Goal: Information Seeking & Learning: Learn about a topic

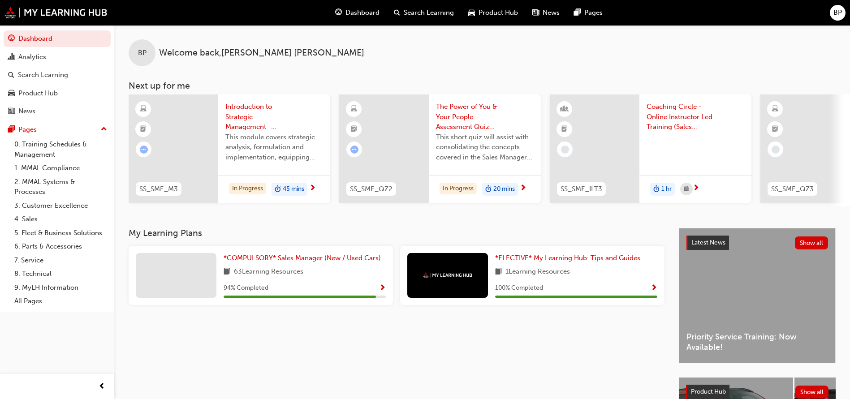
click at [36, 47] on button "Dashboard Analytics Search Learning Product Hub News Pages" at bounding box center [57, 75] width 107 height 93
click at [37, 60] on div "Analytics" at bounding box center [32, 57] width 28 height 10
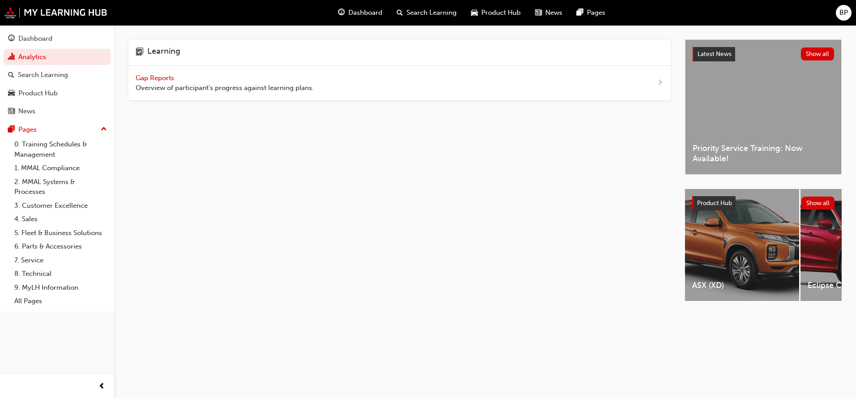
click at [161, 76] on span "Gap Reports" at bounding box center [156, 78] width 40 height 8
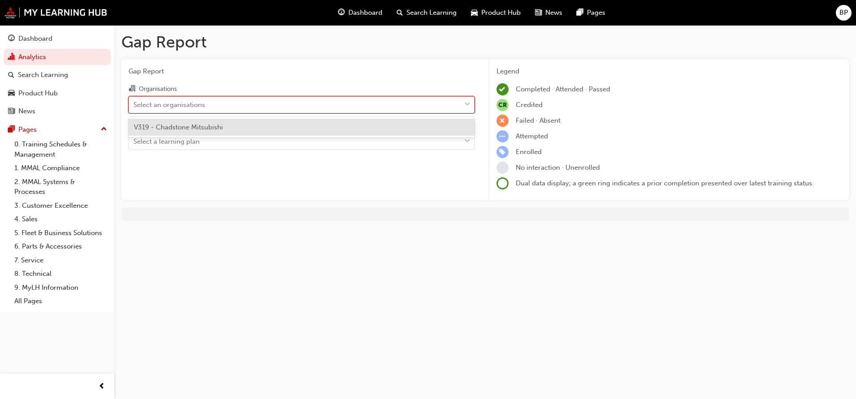
click at [230, 109] on div "Select an organisations" at bounding box center [295, 105] width 332 height 16
click at [134, 108] on input "Organisations option V319 - Chadstone Mitsubishi focused, 1 of 1. 1 result avai…" at bounding box center [133, 104] width 1 height 8
click at [211, 143] on div "Select a learning plan" at bounding box center [295, 142] width 332 height 16
click at [134, 143] on input "Learning Plan Select a learning plan" at bounding box center [133, 142] width 1 height 8
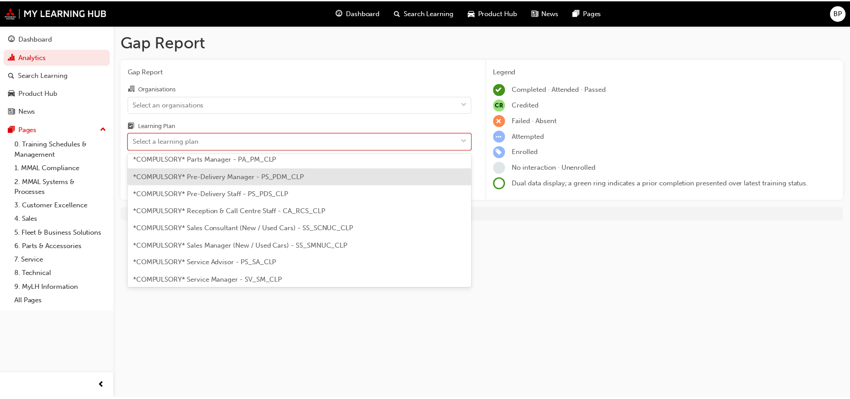
scroll to position [224, 0]
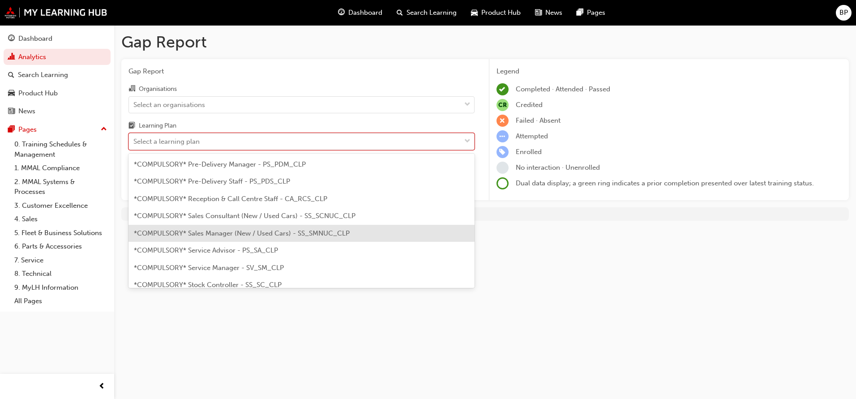
click at [241, 230] on span "*COMPULSORY* Sales Manager (New / Used Cars) - SS_SMNUC_CLP" at bounding box center [242, 233] width 216 height 8
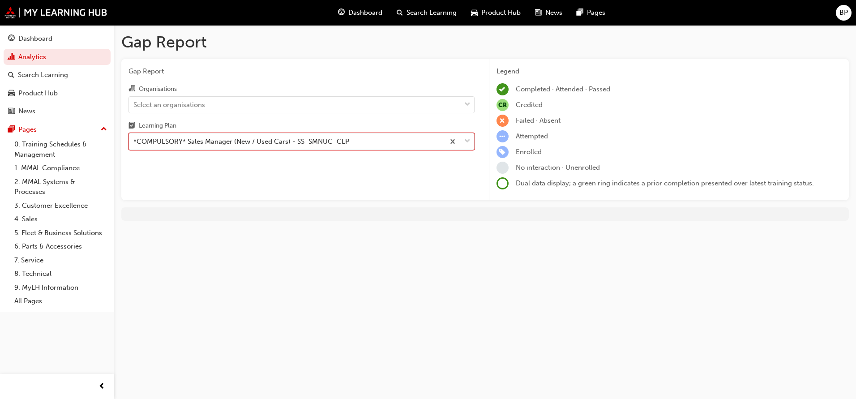
click at [399, 183] on div "Gap Report Organisations Select an organisations Learning Plan option *COMPULSO…" at bounding box center [301, 130] width 361 height 142
click at [363, 106] on div "Select an organisations" at bounding box center [295, 105] width 332 height 16
click at [134, 106] on input "Organisations Select an organisations" at bounding box center [133, 104] width 1 height 8
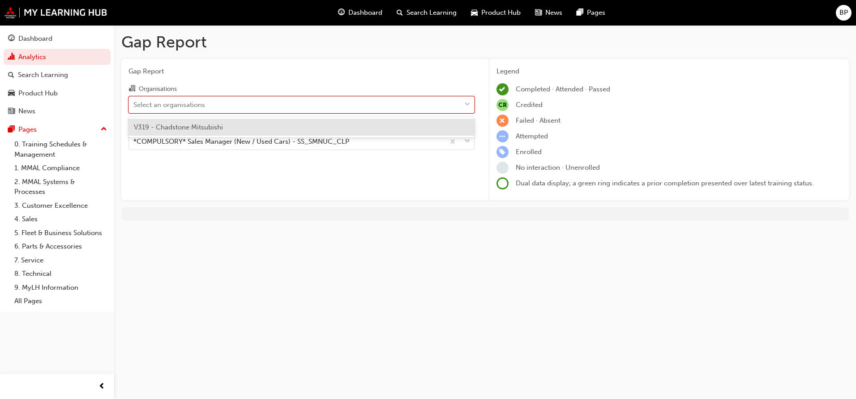
click at [196, 133] on div "V319 - Chadstone Mitsubishi" at bounding box center [302, 127] width 346 height 17
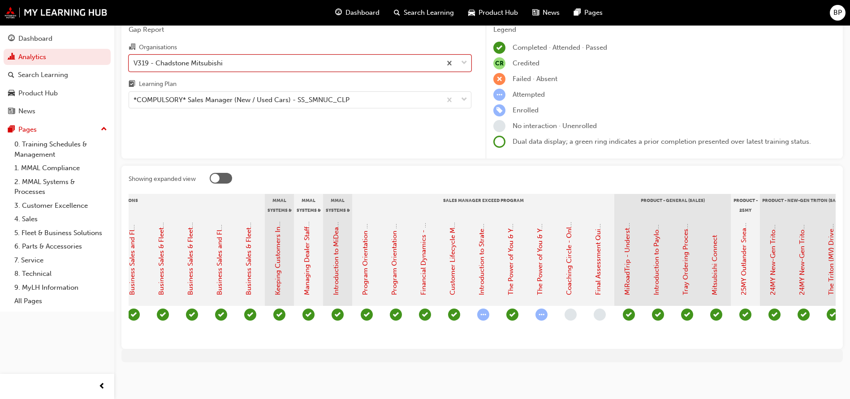
scroll to position [0, 1030]
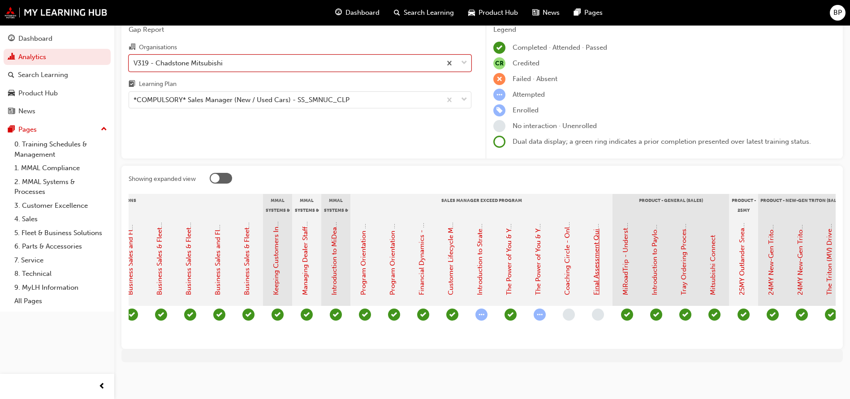
click at [597, 262] on link "Final Assessment Quiz (Sales Manager Exceed Program)" at bounding box center [596, 208] width 8 height 174
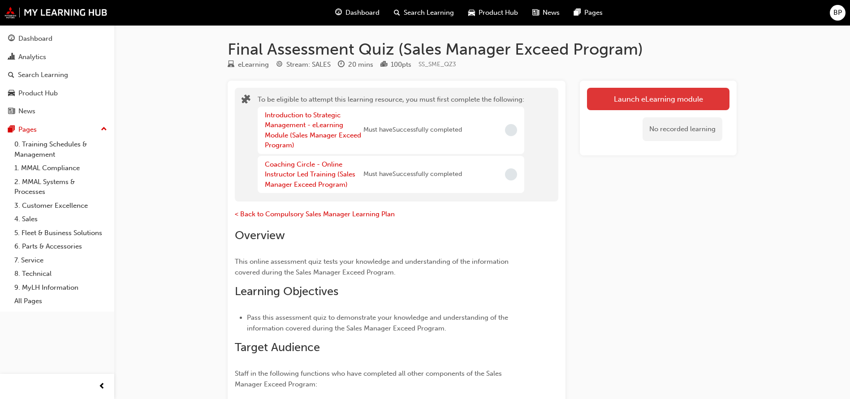
click at [657, 100] on button "Launch eLearning module" at bounding box center [658, 99] width 142 height 22
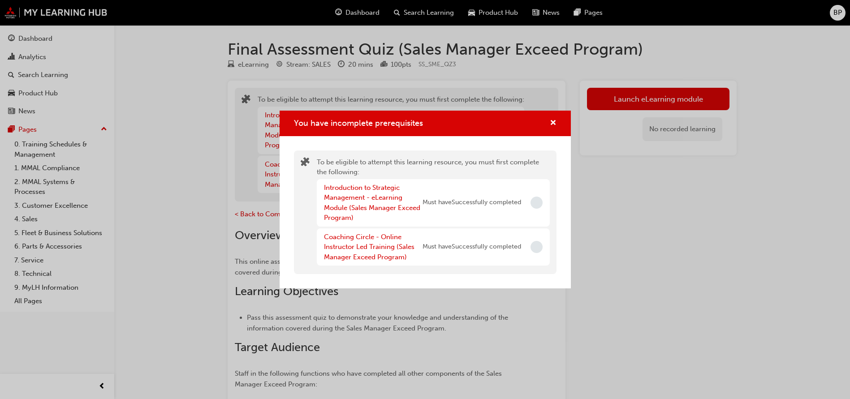
click at [541, 205] on span "Incomplete" at bounding box center [536, 203] width 12 height 12
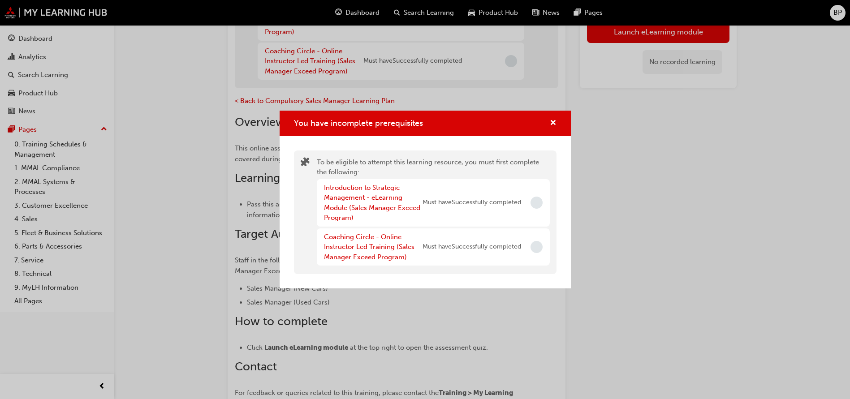
scroll to position [179, 0]
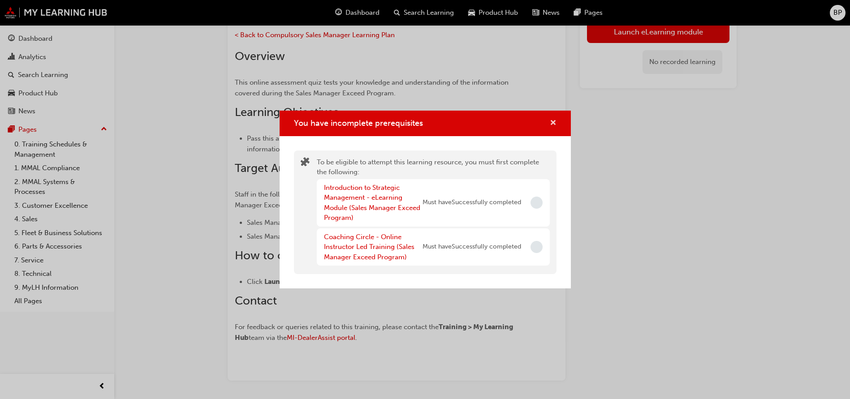
click at [551, 121] on span "cross-icon" at bounding box center [553, 124] width 7 height 8
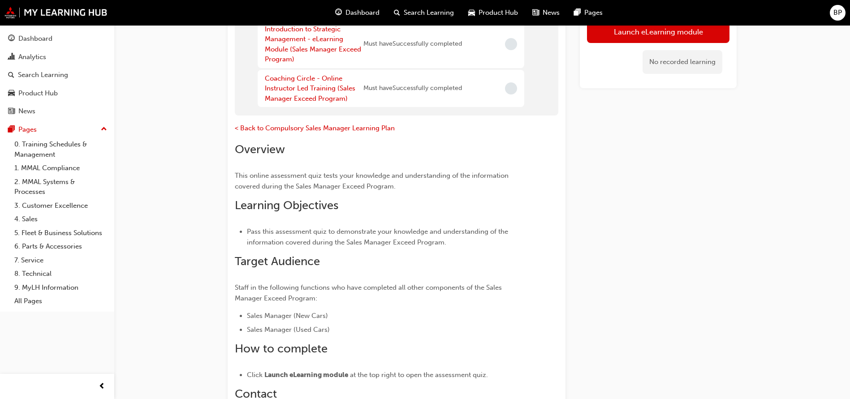
scroll to position [0, 0]
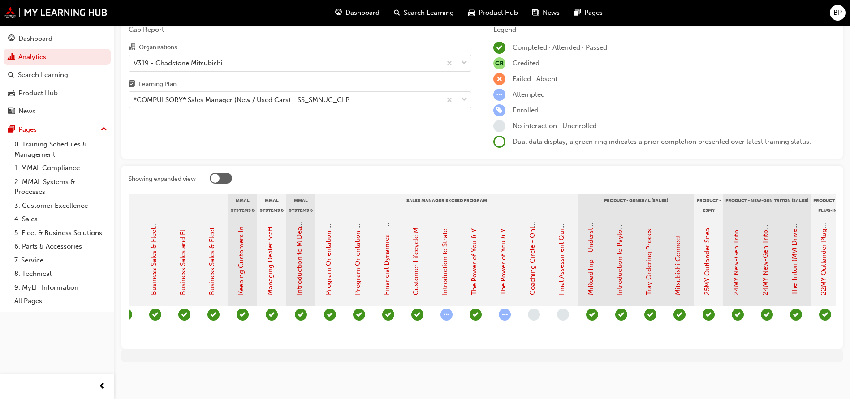
scroll to position [0, 1063]
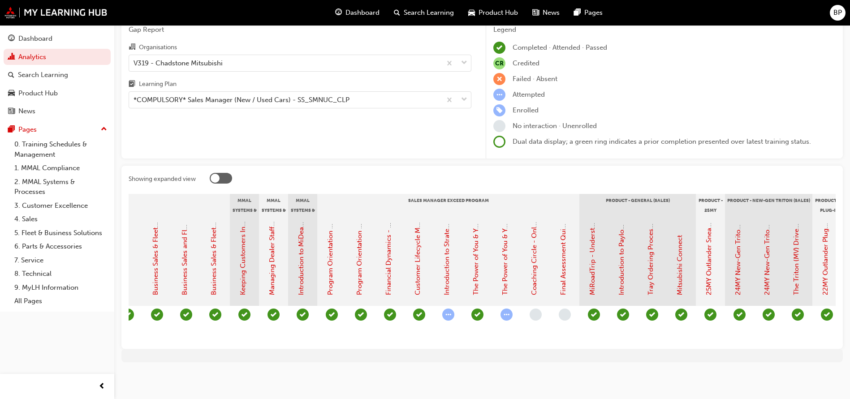
click at [451, 309] on span "learningRecordVerb_ATTEMPT-icon" at bounding box center [448, 315] width 12 height 12
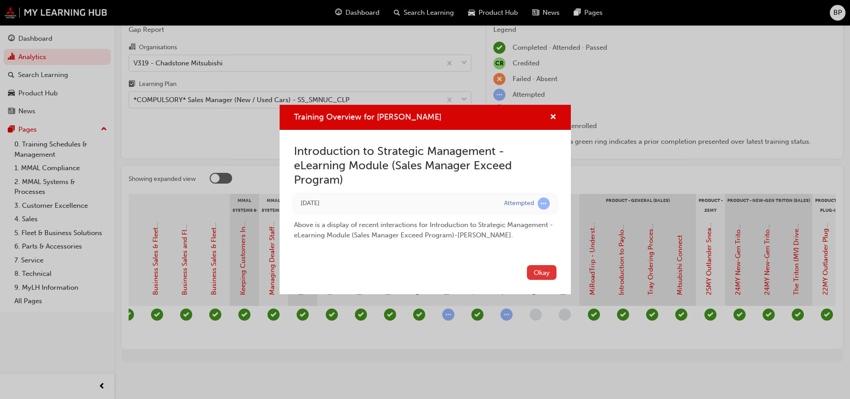
click at [536, 269] on button "Okay" at bounding box center [542, 272] width 30 height 15
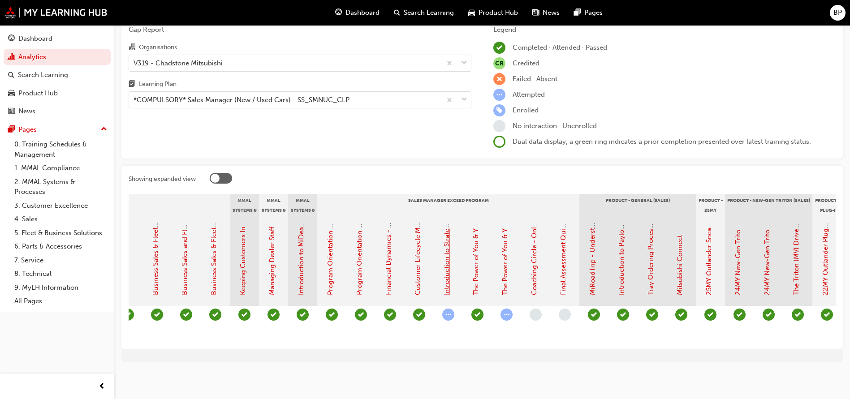
click at [447, 277] on link "Introduction to Strategic Management - eLearning Module (Sales Manager Exceed P…" at bounding box center [447, 152] width 8 height 285
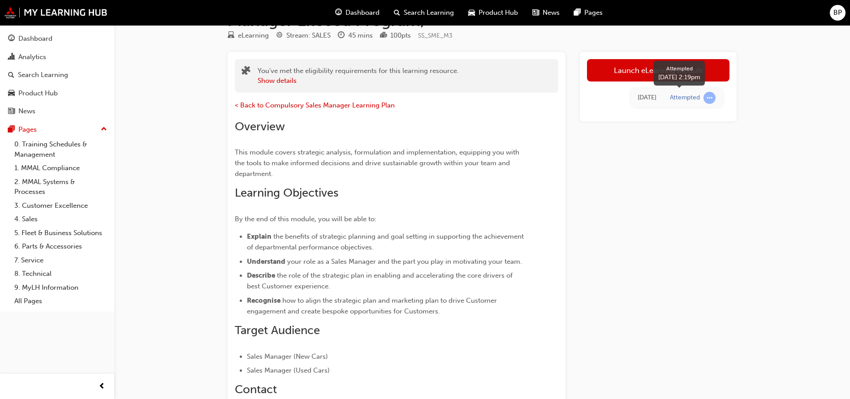
click at [686, 101] on div "Attempted" at bounding box center [685, 98] width 30 height 9
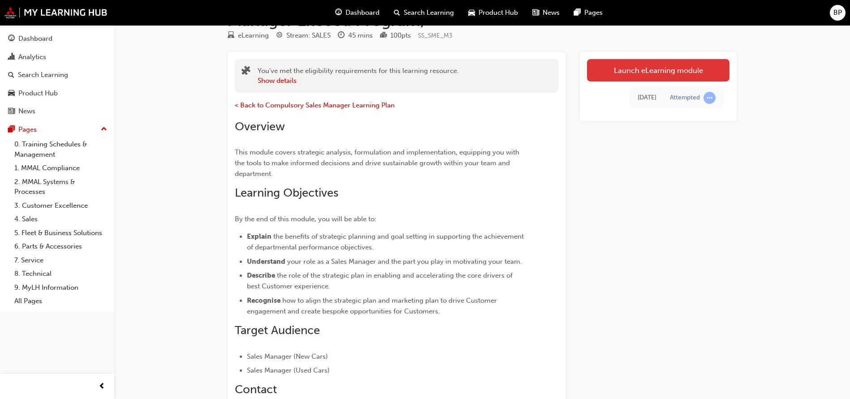
click at [617, 75] on link "Launch eLearning module" at bounding box center [658, 70] width 142 height 22
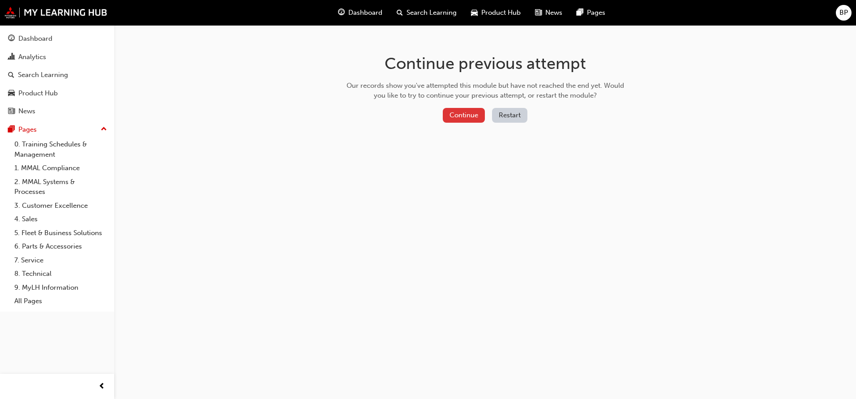
click at [461, 118] on button "Continue" at bounding box center [464, 115] width 42 height 15
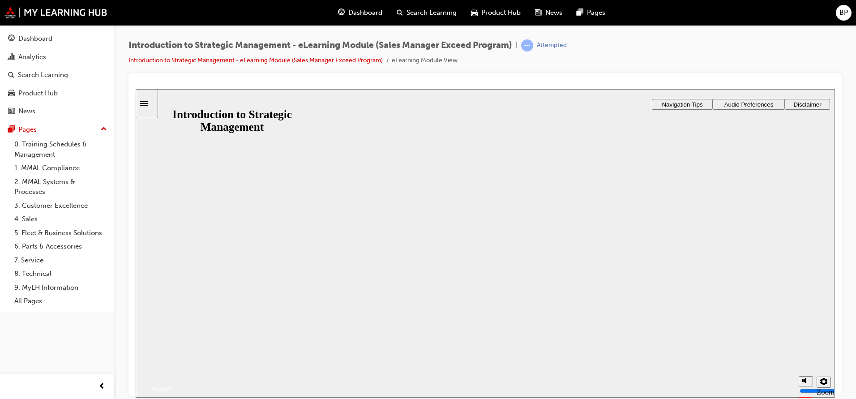
click at [171, 373] on button "Resume" at bounding box center [153, 379] width 35 height 12
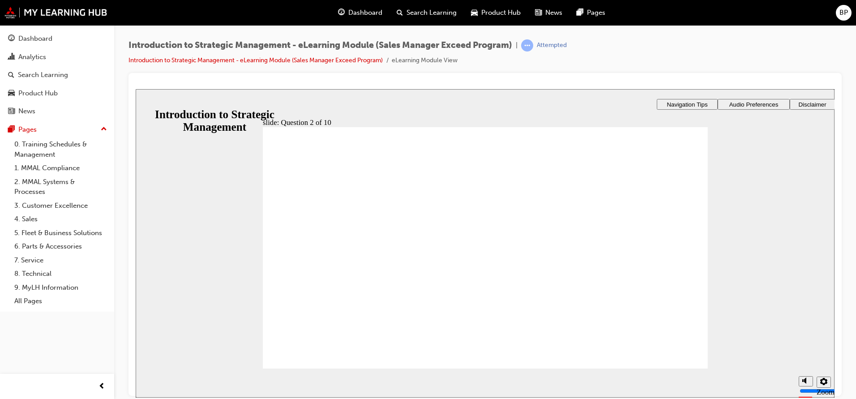
checkbox input "true"
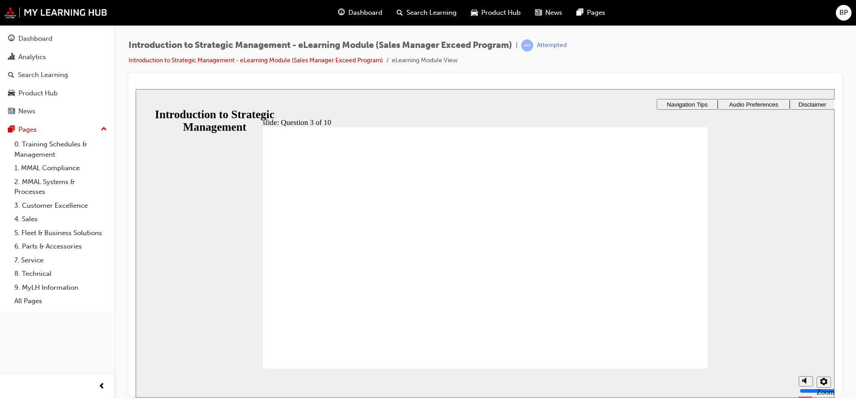
radio input "true"
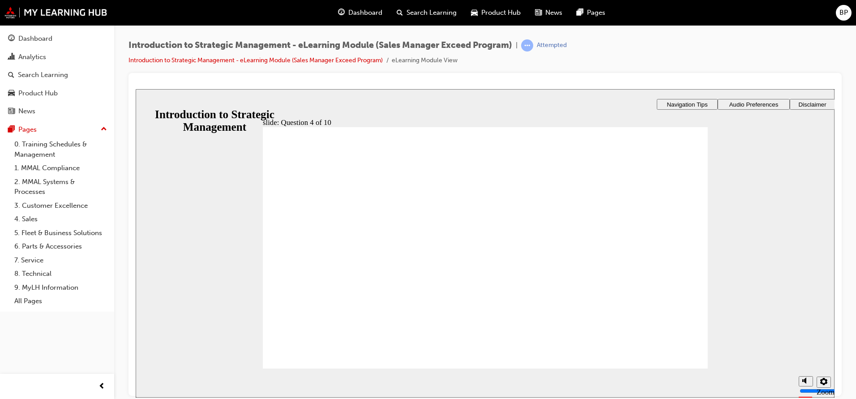
radio input "true"
checkbox input "true"
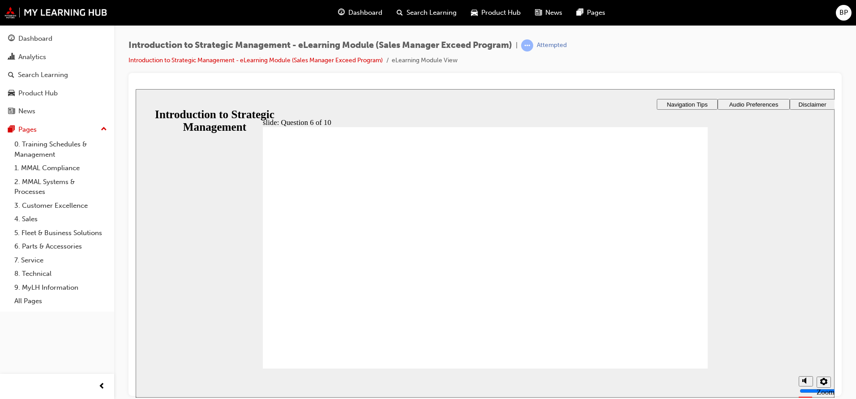
checkbox input "true"
radio input "true"
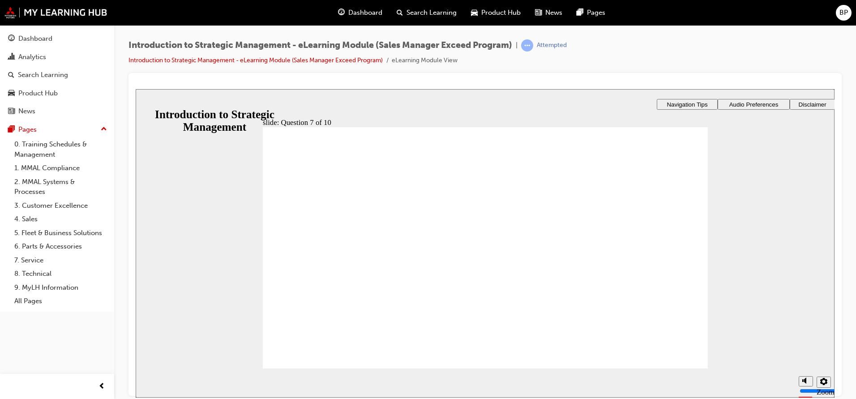
radio input "true"
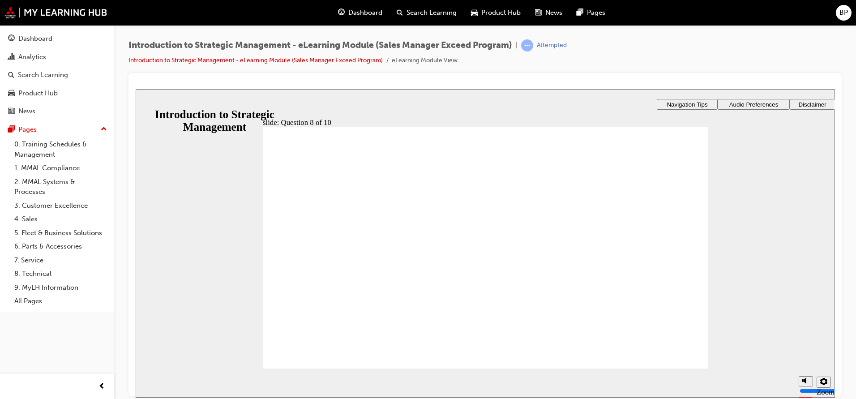
click at [679, 368] on section "Playback Speed 2 1.75 1.5 1.25 Normal" at bounding box center [485, 382] width 699 height 29
checkbox input "true"
drag, startPoint x: 294, startPoint y: 245, endPoint x: 294, endPoint y: 257, distance: 11.6
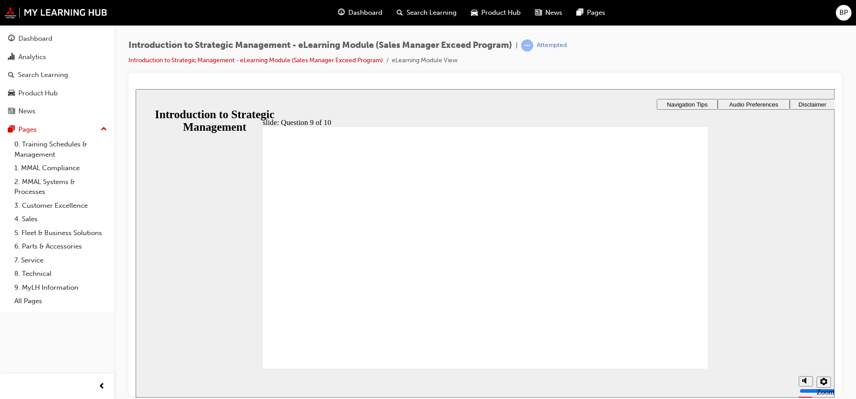
checkbox input "true"
checkbox input "false"
checkbox input "true"
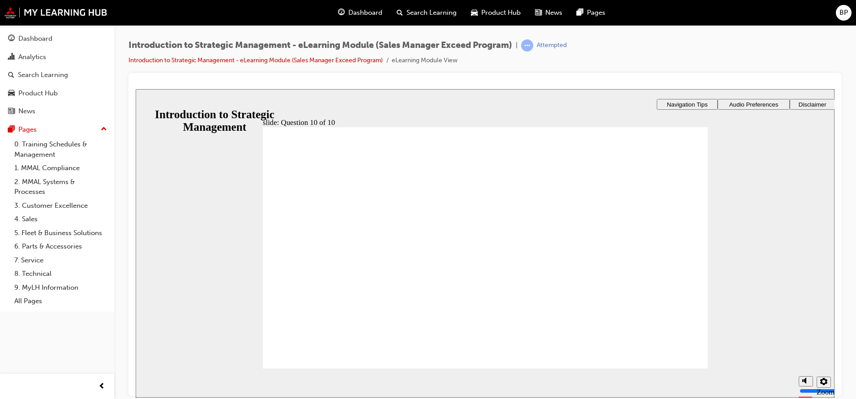
checkbox input "true"
drag, startPoint x: 508, startPoint y: 332, endPoint x: 503, endPoint y: 327, distance: 7.0
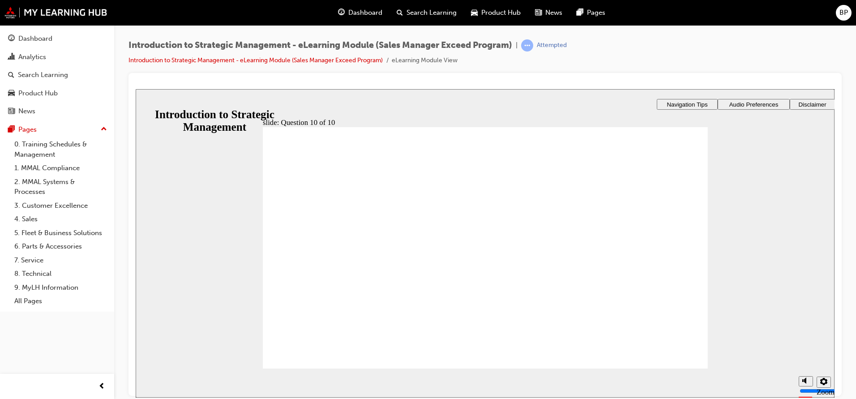
radio input "true"
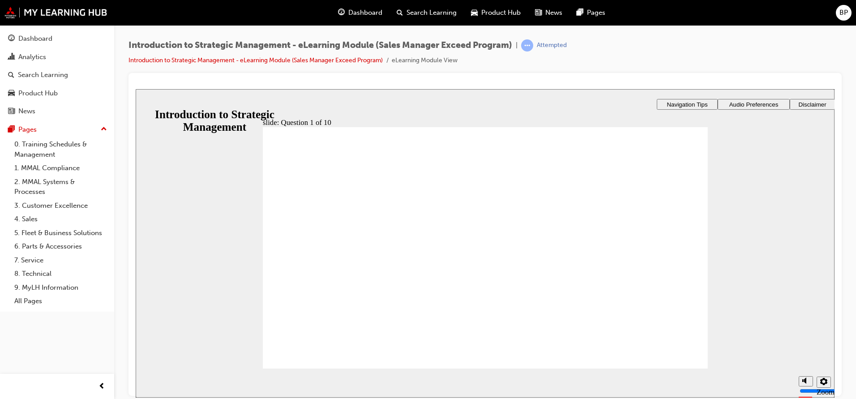
checkbox input "true"
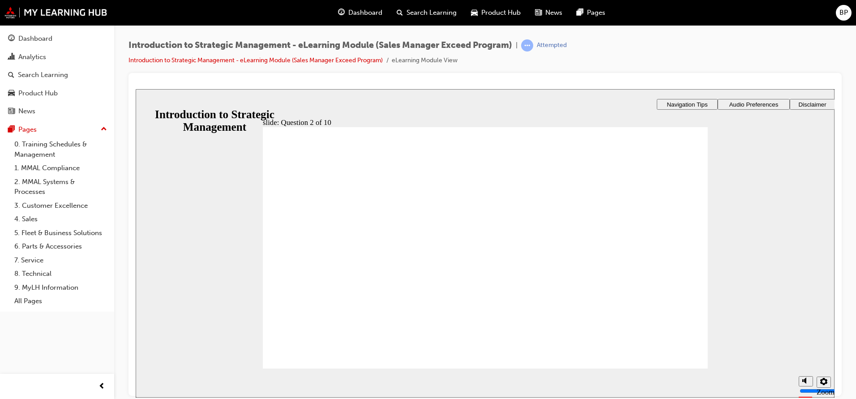
radio input "true"
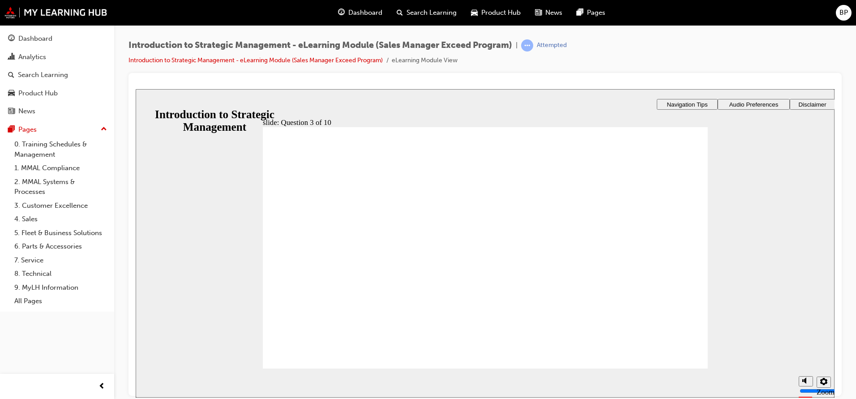
radio input "true"
drag, startPoint x: 300, startPoint y: 253, endPoint x: 316, endPoint y: 228, distance: 29.8
radio input "true"
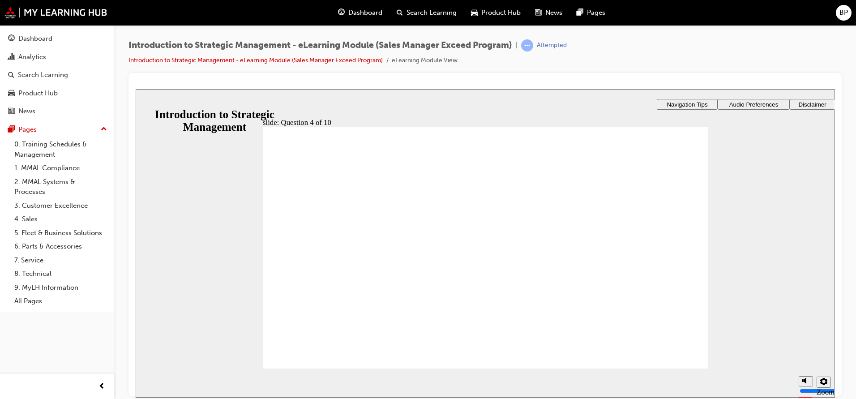
drag, startPoint x: 294, startPoint y: 261, endPoint x: 304, endPoint y: 271, distance: 14.3
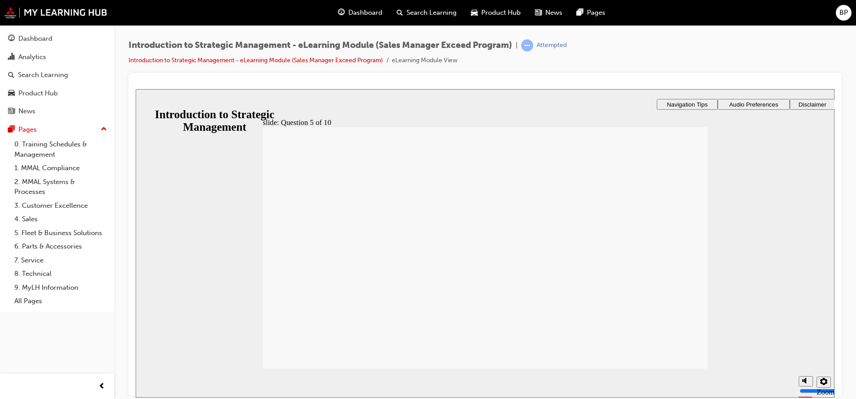
radio input "true"
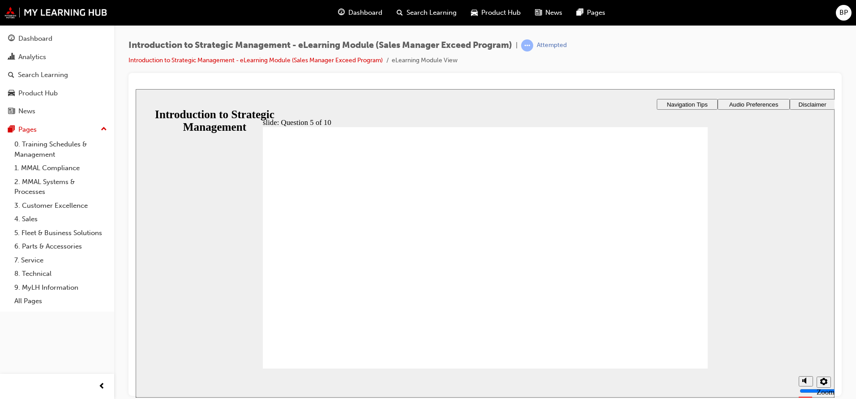
checkbox input "true"
drag, startPoint x: 296, startPoint y: 236, endPoint x: 298, endPoint y: 246, distance: 11.0
checkbox input "true"
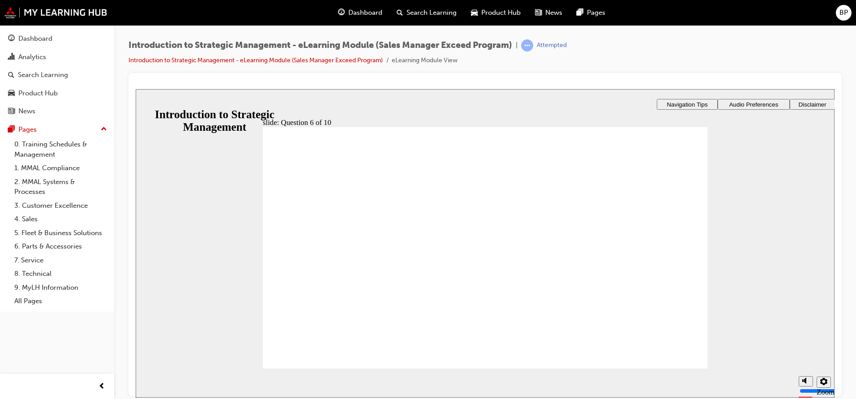
checkbox input "true"
drag, startPoint x: 635, startPoint y: 355, endPoint x: 672, endPoint y: 355, distance: 36.7
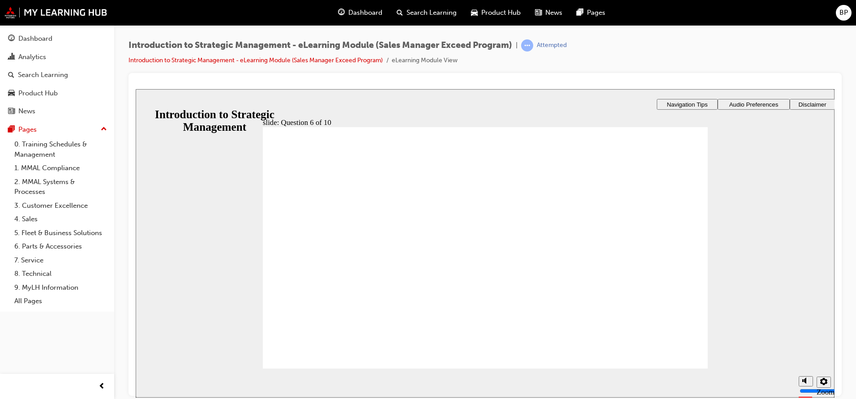
drag, startPoint x: 308, startPoint y: 265, endPoint x: 473, endPoint y: 294, distance: 167.9
radio input "true"
drag, startPoint x: 263, startPoint y: 337, endPoint x: 286, endPoint y: 341, distance: 22.8
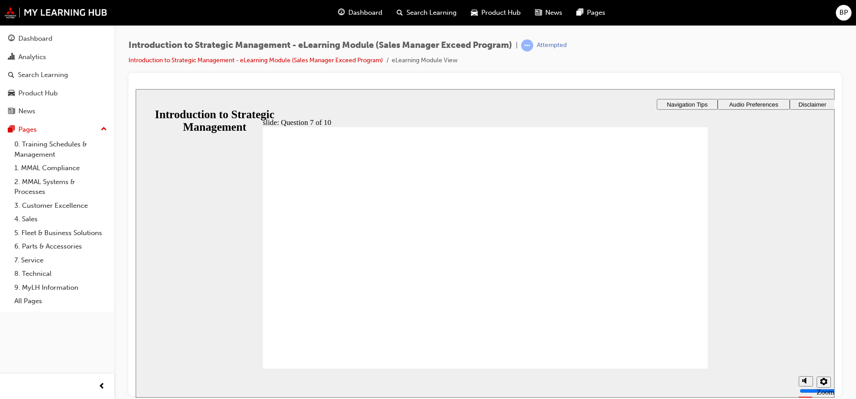
click at [284, 341] on div "slide: Question 7 of 10 Rectangle 1 Rectangle 3 Question 7 of 10 Which of the f…" at bounding box center [485, 243] width 699 height 309
click at [684, 376] on section "Playback Speed 2 1.75 1.5 1.25 Normal" at bounding box center [485, 382] width 699 height 29
radio input "false"
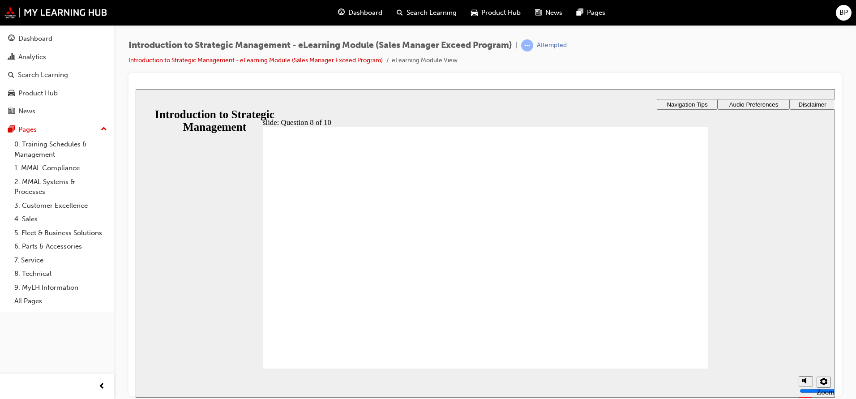
radio input "false"
radio input "true"
drag, startPoint x: 467, startPoint y: 325, endPoint x: 600, endPoint y: 348, distance: 135.0
drag, startPoint x: 646, startPoint y: 354, endPoint x: 656, endPoint y: 354, distance: 9.9
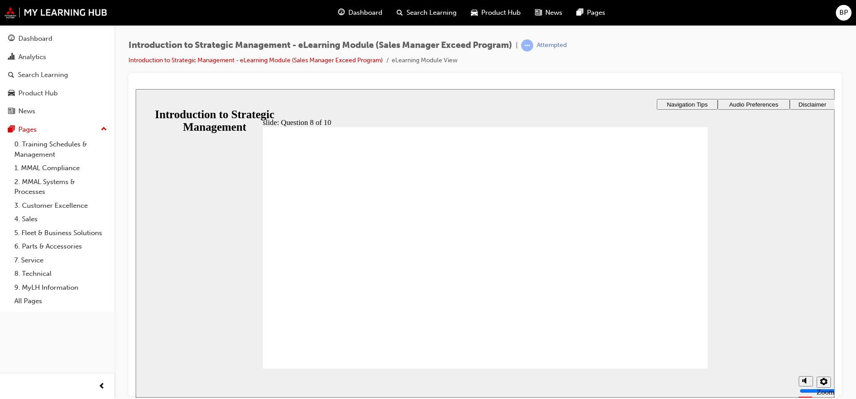
checkbox input "true"
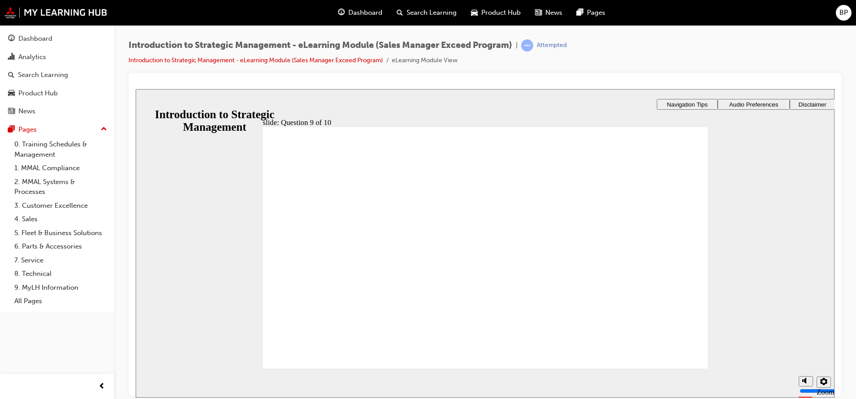
checkbox input "true"
drag, startPoint x: 295, startPoint y: 253, endPoint x: 294, endPoint y: 292, distance: 39.0
checkbox input "true"
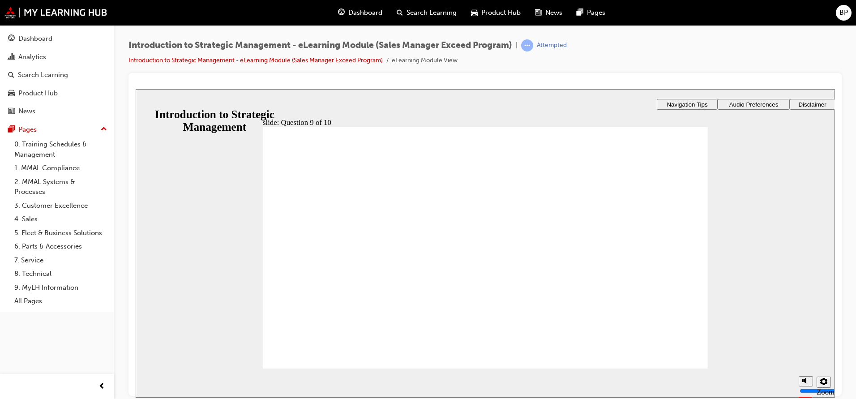
checkbox input "true"
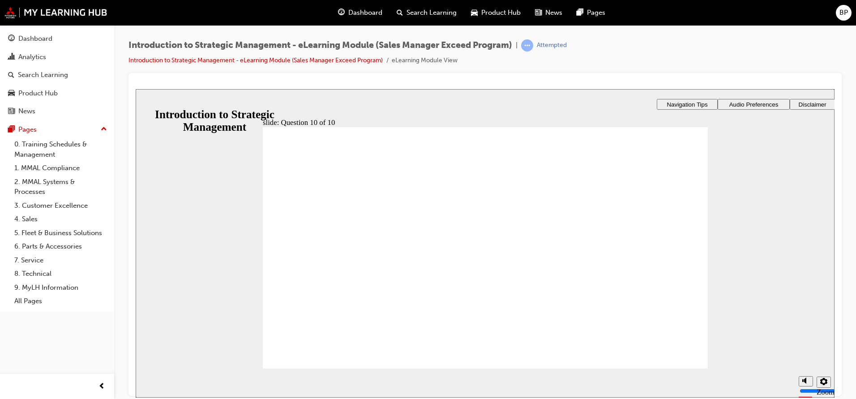
radio input "true"
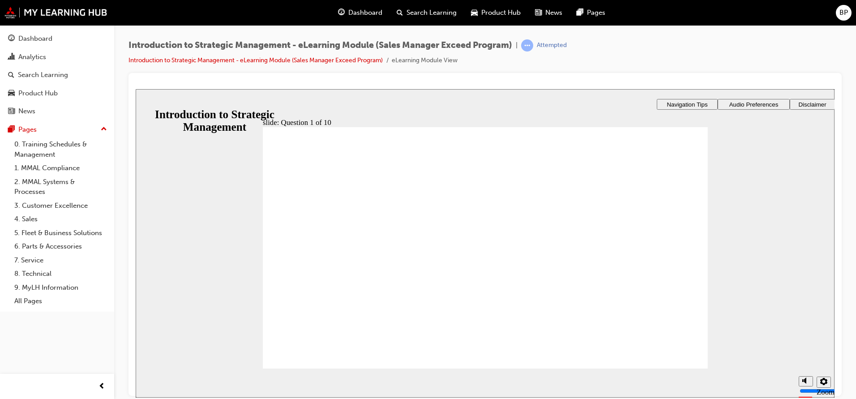
checkbox input "true"
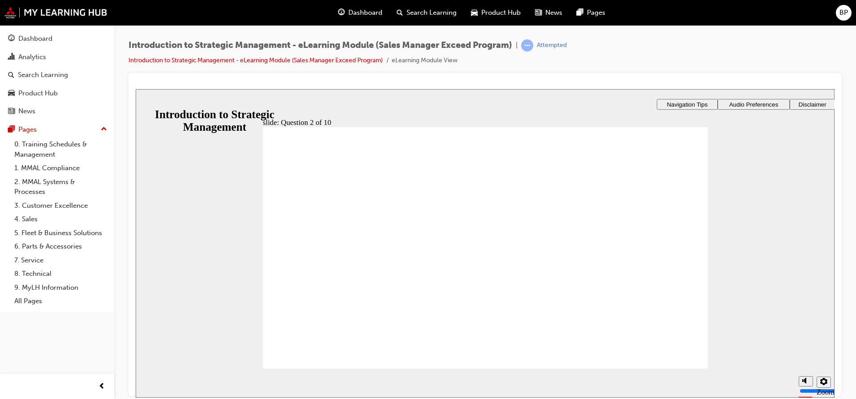
drag, startPoint x: 686, startPoint y: 361, endPoint x: 679, endPoint y: 369, distance: 11.1
click at [679, 369] on div "slide: Question 2 of 10 Rectangle 5 That’s not quite right. You didn’t select t…" at bounding box center [485, 243] width 699 height 309
click at [679, 369] on section "Playback Speed 2 1.75 1.5 1.25 Normal" at bounding box center [485, 382] width 699 height 29
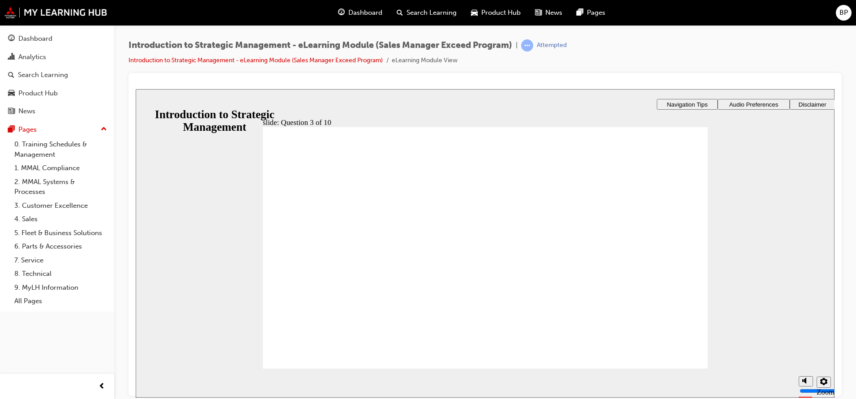
radio input "true"
drag, startPoint x: 468, startPoint y: 321, endPoint x: 615, endPoint y: 356, distance: 150.5
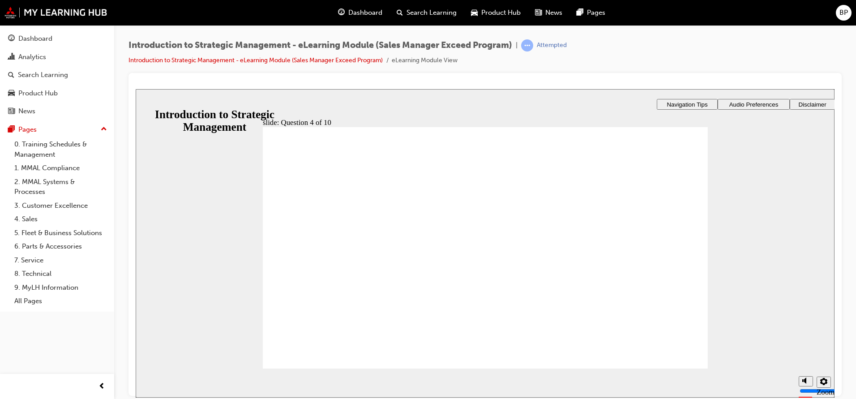
radio input "true"
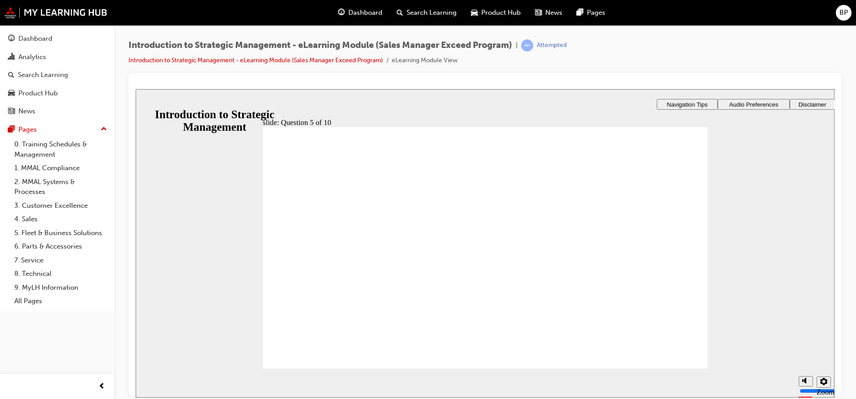
click at [684, 372] on section "Playback Speed 2 1.75 1.5 1.25 Normal" at bounding box center [485, 382] width 699 height 29
checkbox input "true"
drag, startPoint x: 294, startPoint y: 220, endPoint x: 295, endPoint y: 286, distance: 66.3
checkbox input "true"
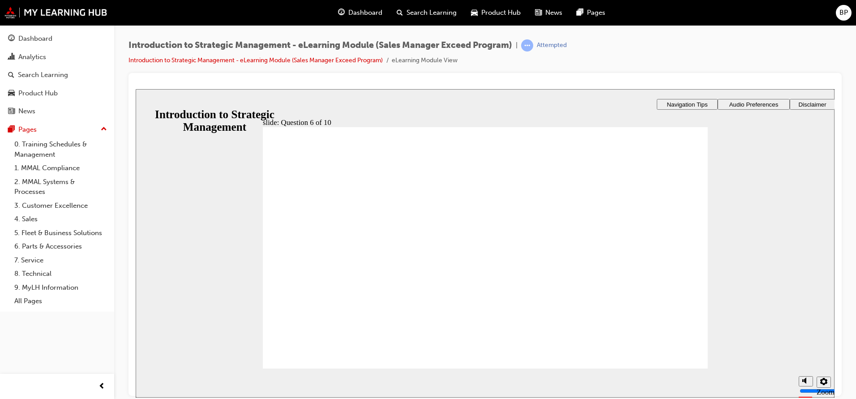
checkbox input "true"
drag, startPoint x: 297, startPoint y: 264, endPoint x: 304, endPoint y: 314, distance: 51.1
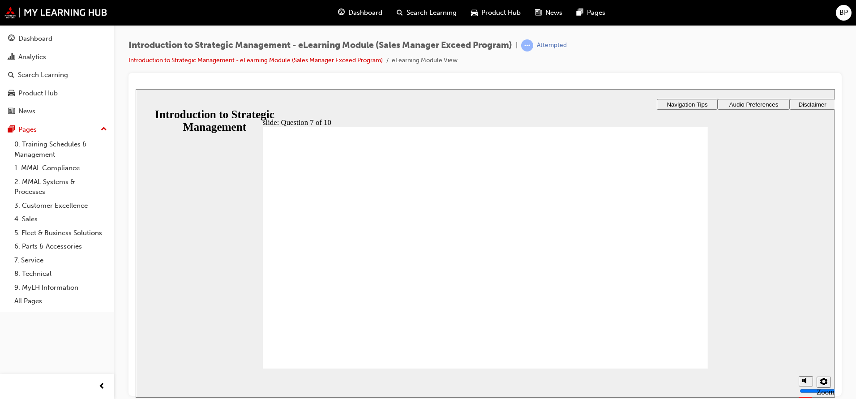
radio input "true"
drag, startPoint x: 462, startPoint y: 313, endPoint x: 468, endPoint y: 319, distance: 8.9
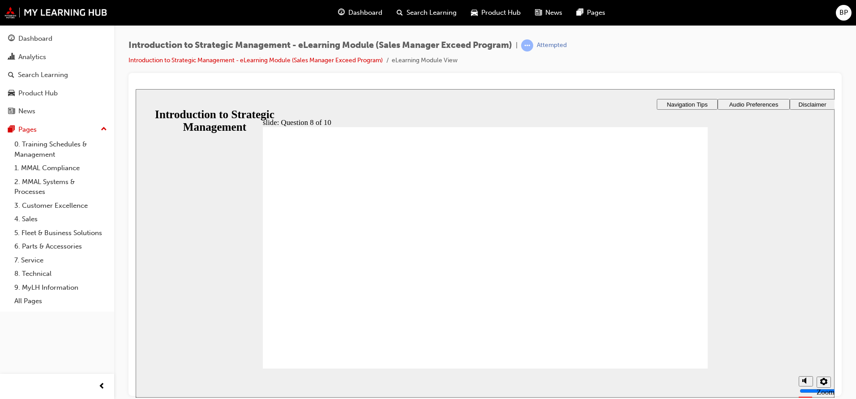
radio input "true"
checkbox input "true"
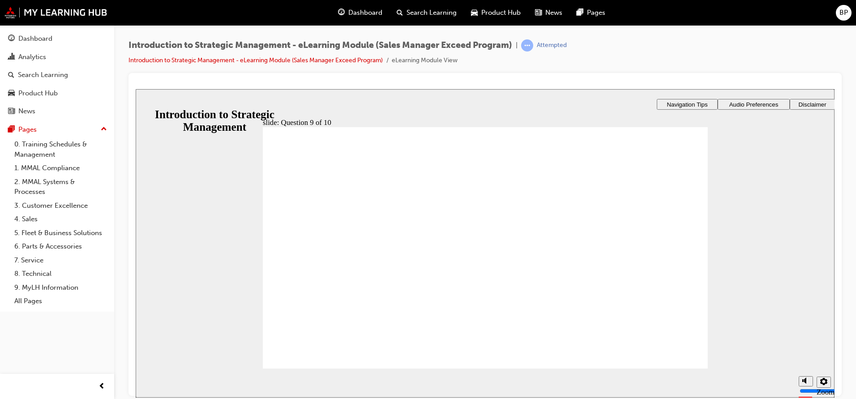
checkbox input "true"
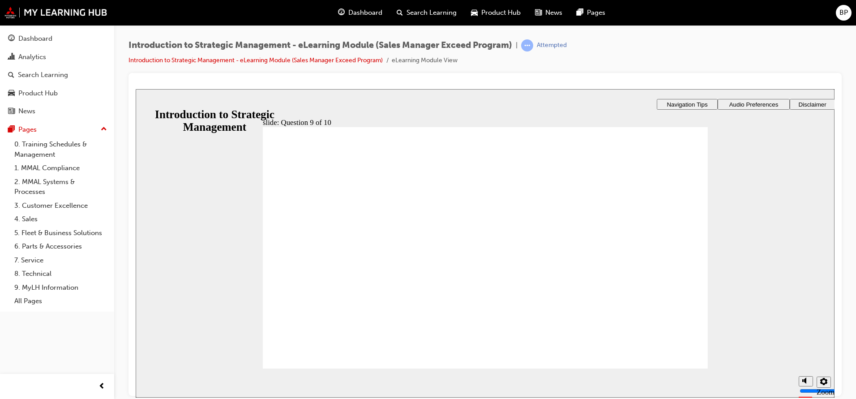
checkbox input "true"
drag, startPoint x: 302, startPoint y: 222, endPoint x: 304, endPoint y: 227, distance: 5.5
checkbox input "true"
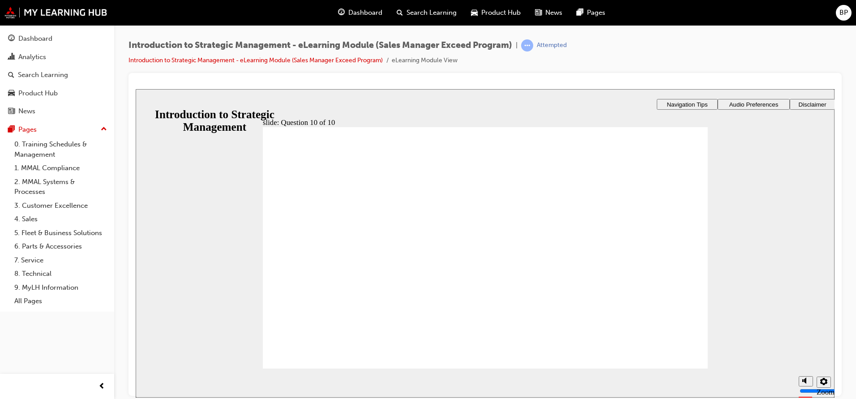
drag, startPoint x: 306, startPoint y: 276, endPoint x: 300, endPoint y: 276, distance: 6.3
checkbox input "true"
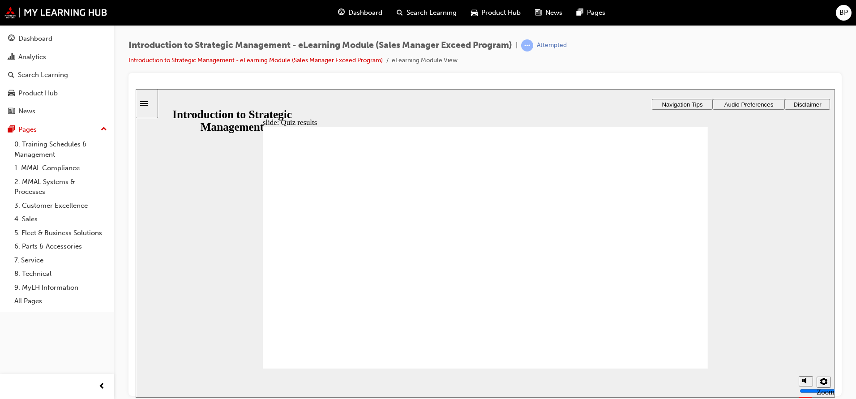
radio input "true"
click at [756, 391] on section "Playback Speed 2 1.75 1.5 1.25" at bounding box center [485, 382] width 699 height 29
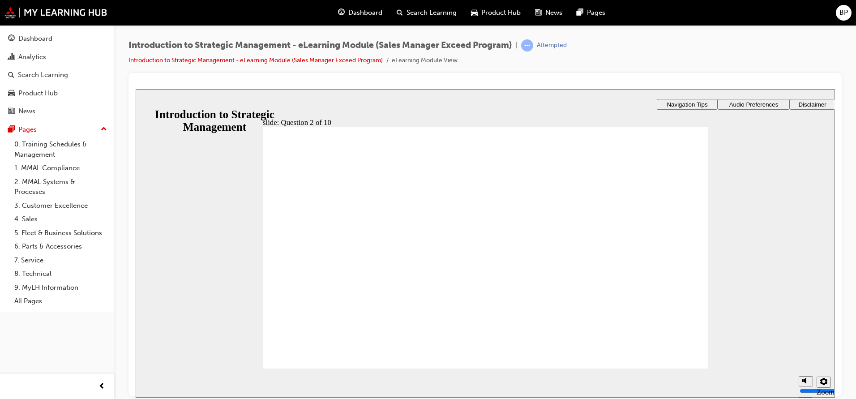
checkbox input "true"
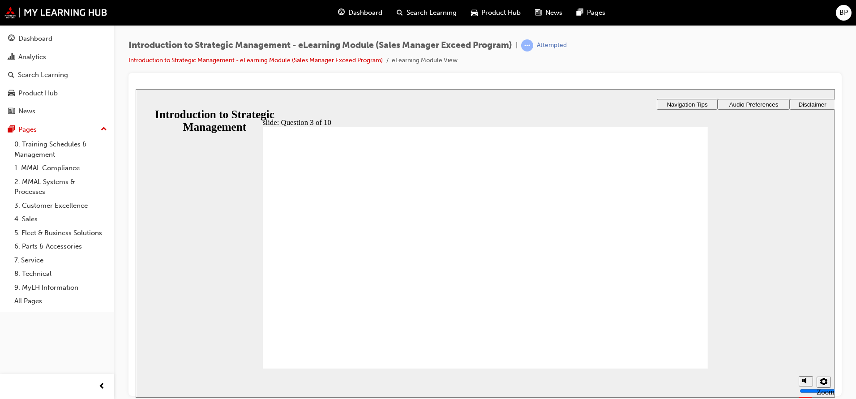
radio input "true"
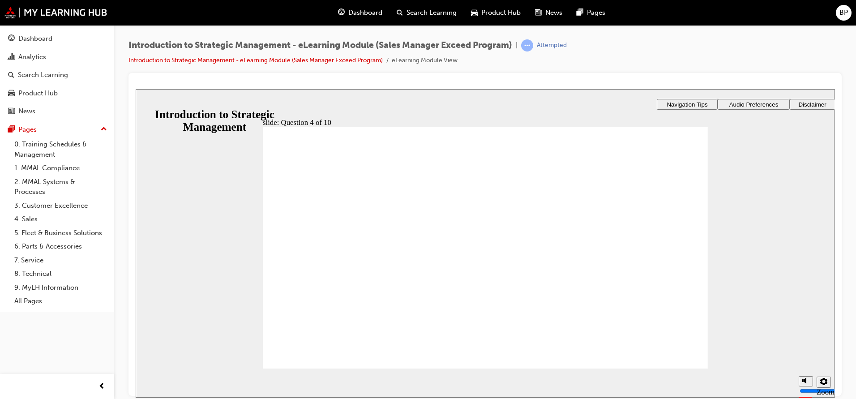
drag, startPoint x: 465, startPoint y: 292, endPoint x: 477, endPoint y: 307, distance: 18.8
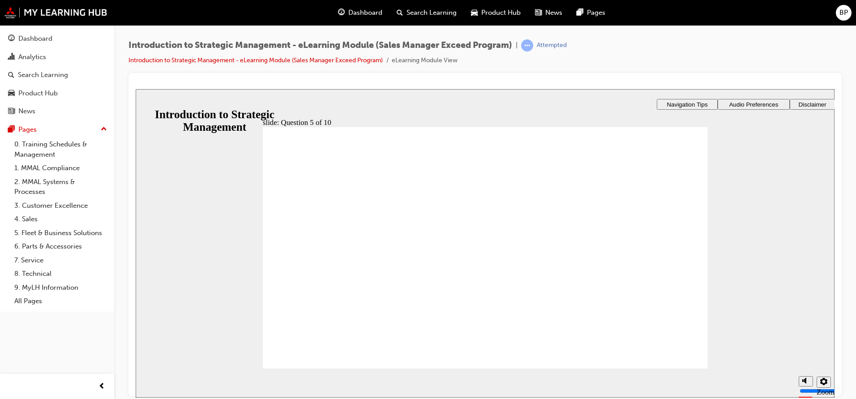
radio input "true"
checkbox input "true"
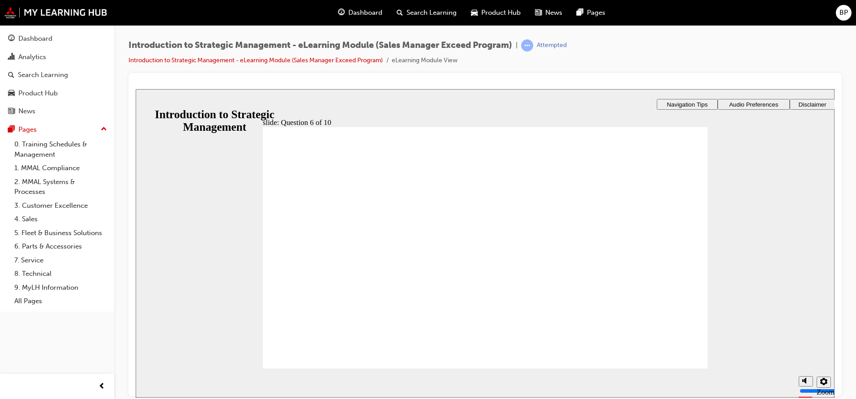
checkbox input "true"
drag, startPoint x: 316, startPoint y: 360, endPoint x: 316, endPoint y: 355, distance: 5.4
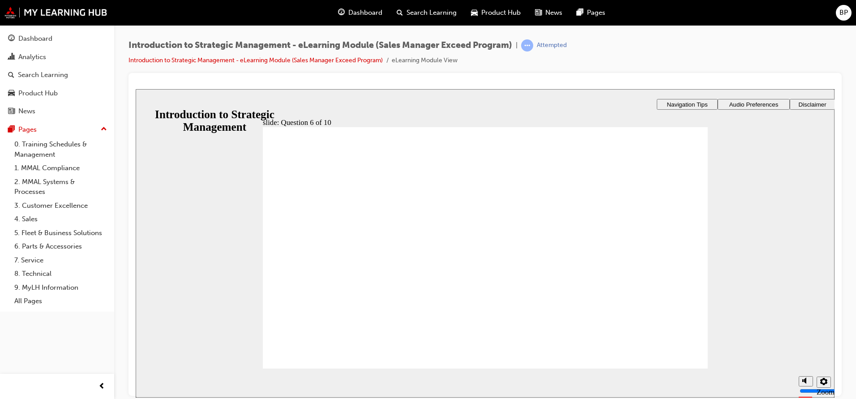
radio input "true"
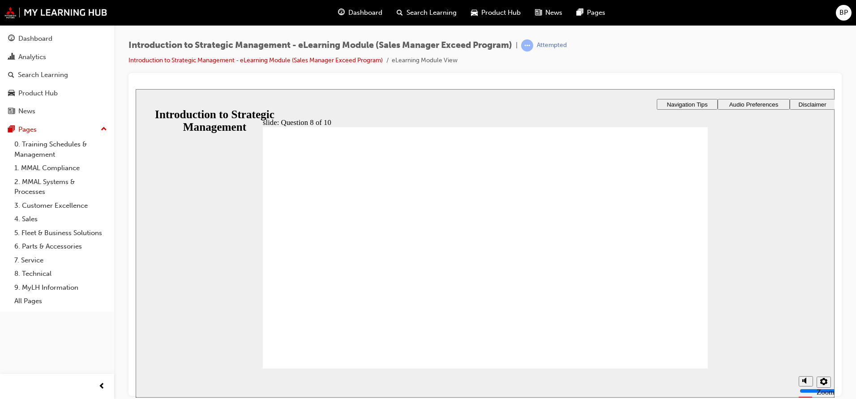
radio input "true"
checkbox input "true"
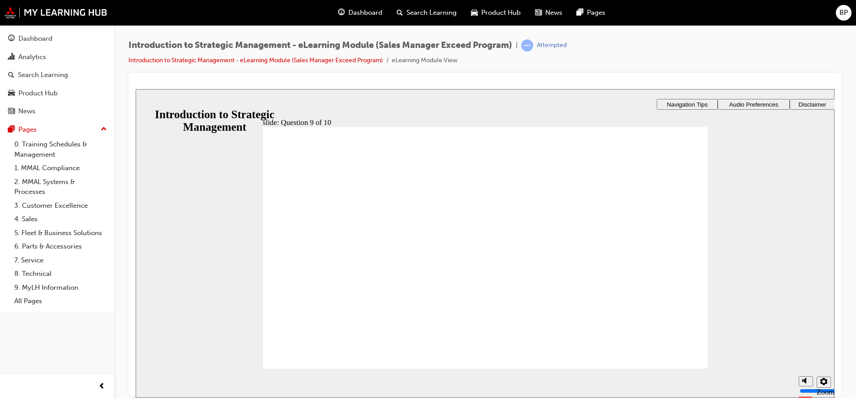
drag, startPoint x: 443, startPoint y: 299, endPoint x: 444, endPoint y: 309, distance: 9.9
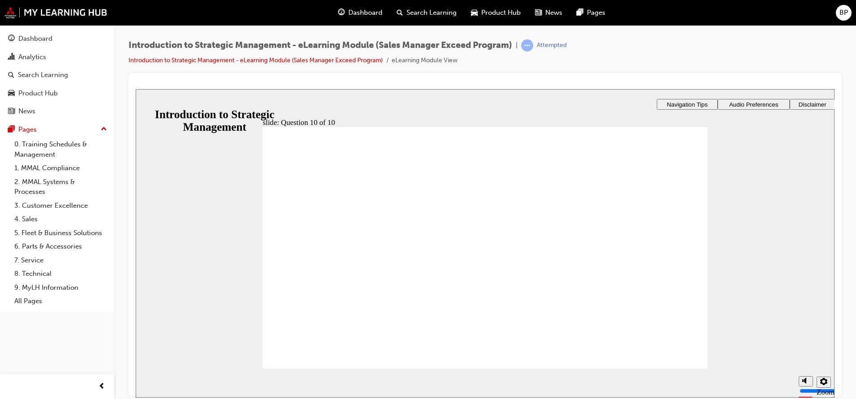
checkbox input "true"
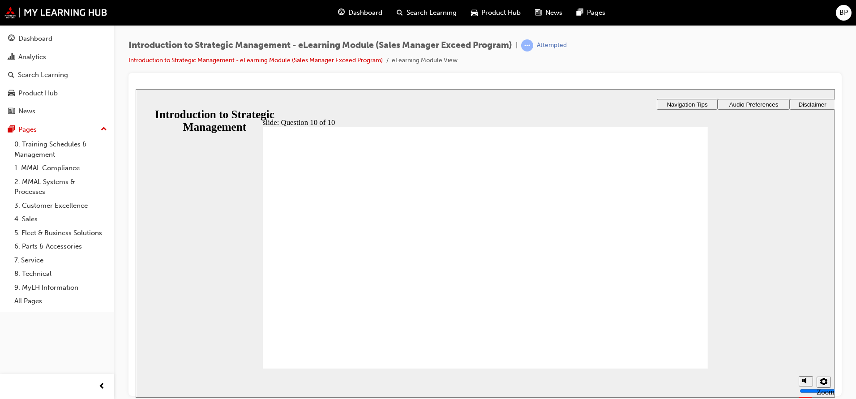
drag, startPoint x: 676, startPoint y: 343, endPoint x: 675, endPoint y: 355, distance: 12.2
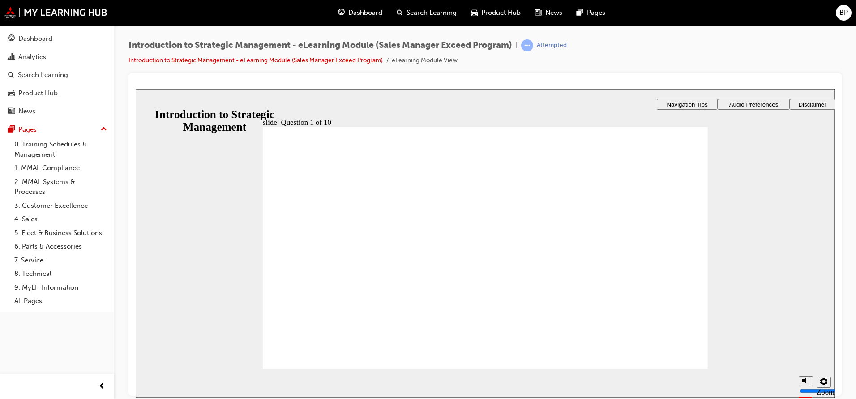
radio input "true"
checkbox input "true"
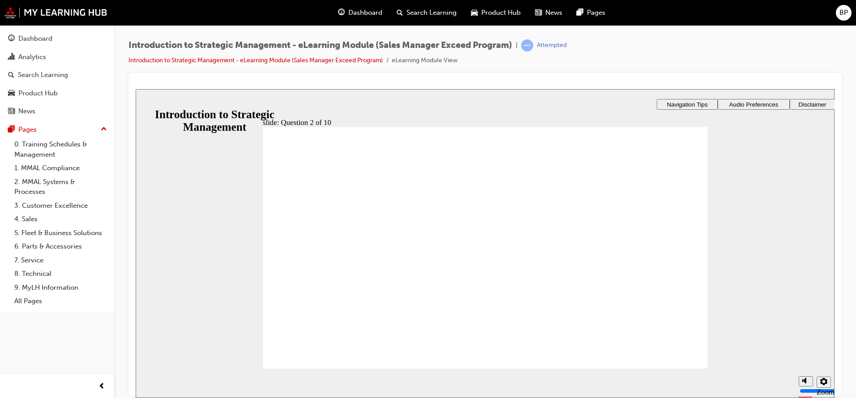
radio input "true"
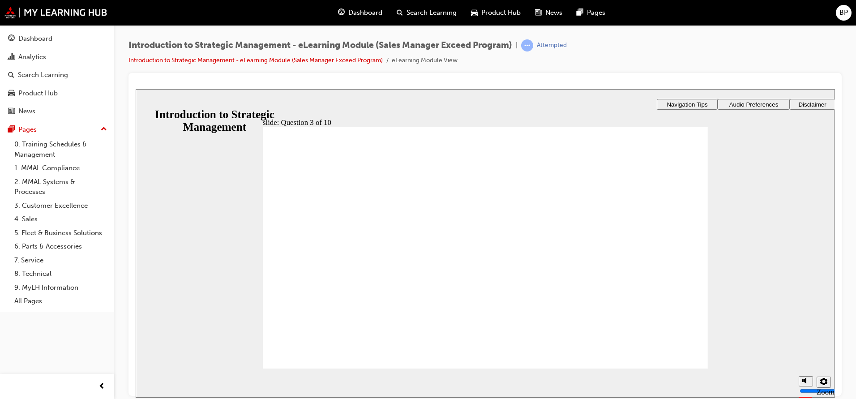
radio input "true"
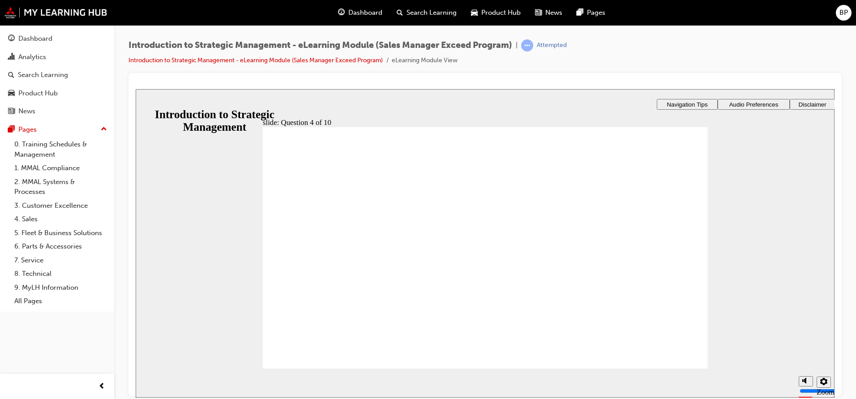
drag, startPoint x: 327, startPoint y: 351, endPoint x: 407, endPoint y: 310, distance: 89.5
drag, startPoint x: 642, startPoint y: 356, endPoint x: 671, endPoint y: 356, distance: 29.1
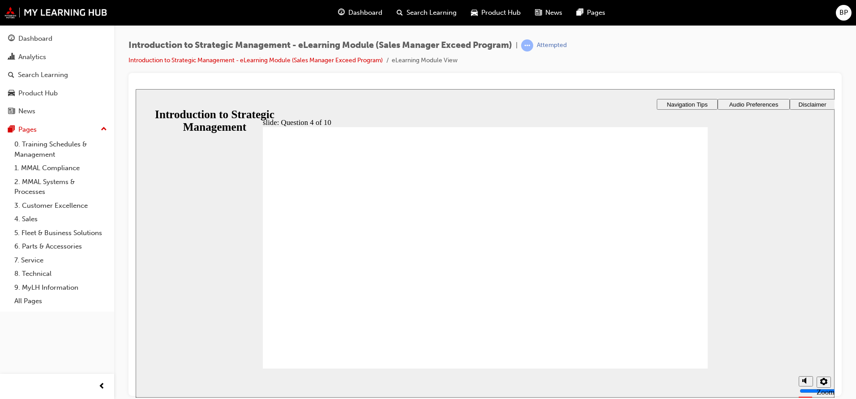
radio input "true"
drag, startPoint x: 654, startPoint y: 340, endPoint x: 649, endPoint y: 343, distance: 6.0
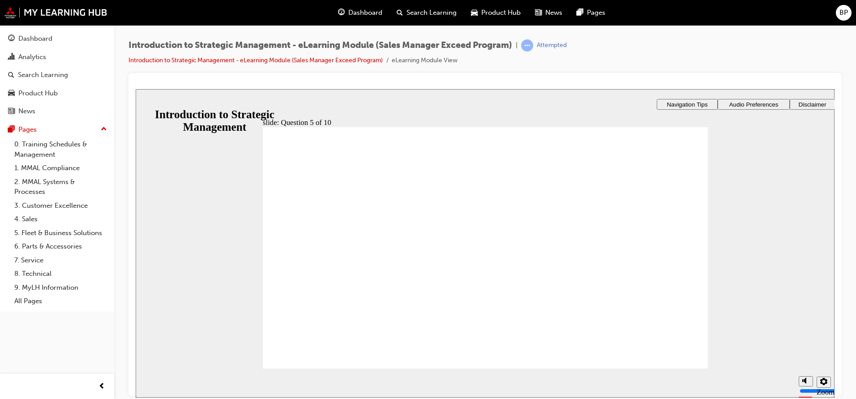
checkbox input "true"
drag, startPoint x: 297, startPoint y: 284, endPoint x: 297, endPoint y: 263, distance: 20.2
checkbox input "true"
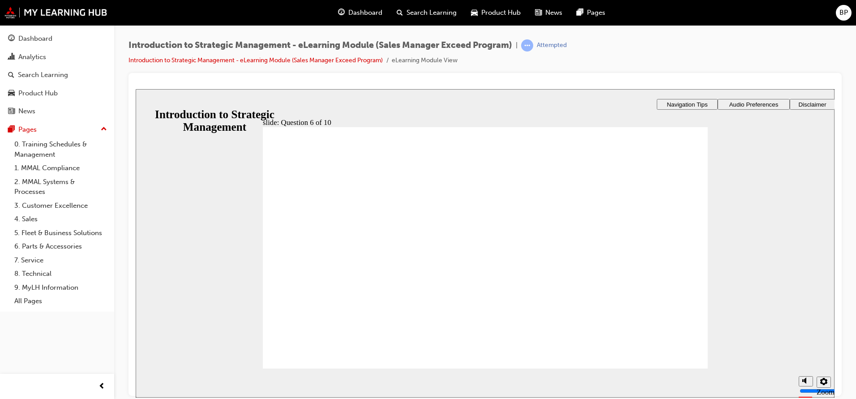
checkbox input "true"
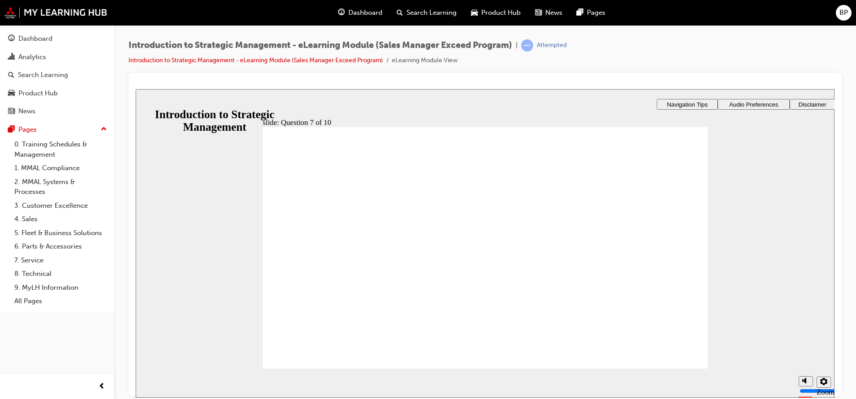
radio input "true"
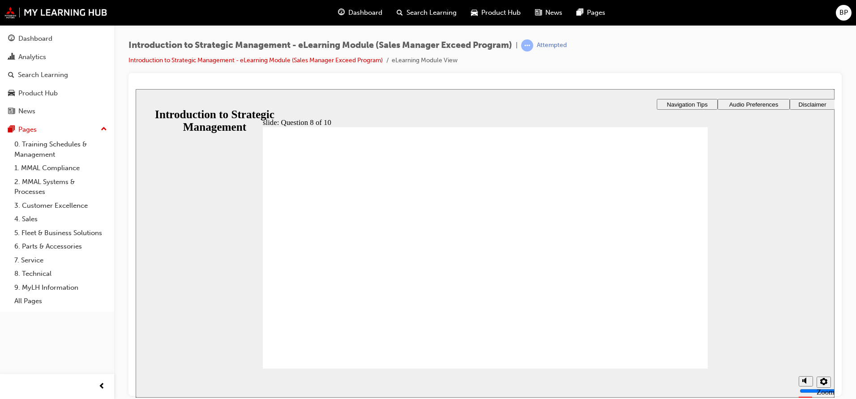
checkbox input "true"
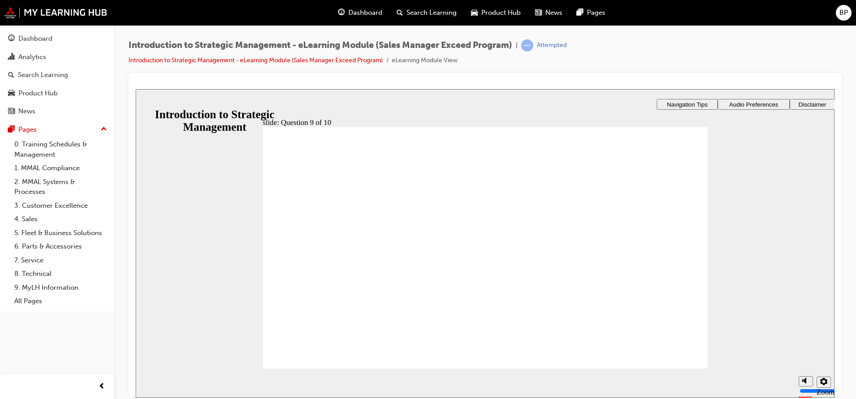
checkbox input "true"
drag, startPoint x: 491, startPoint y: 299, endPoint x: 494, endPoint y: 314, distance: 16.0
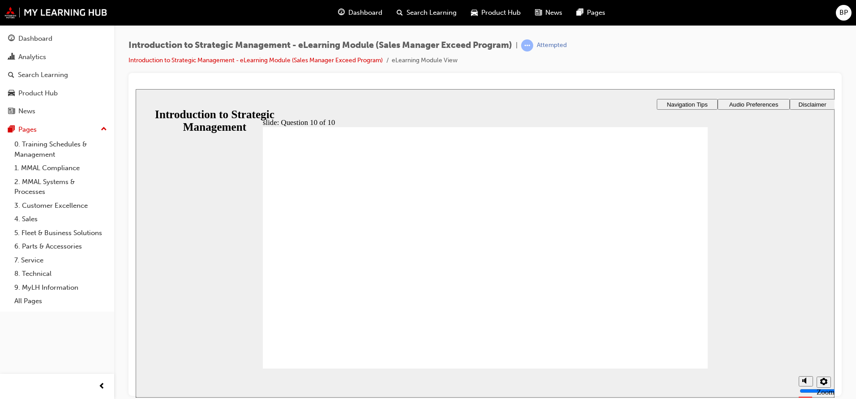
checkbox input "true"
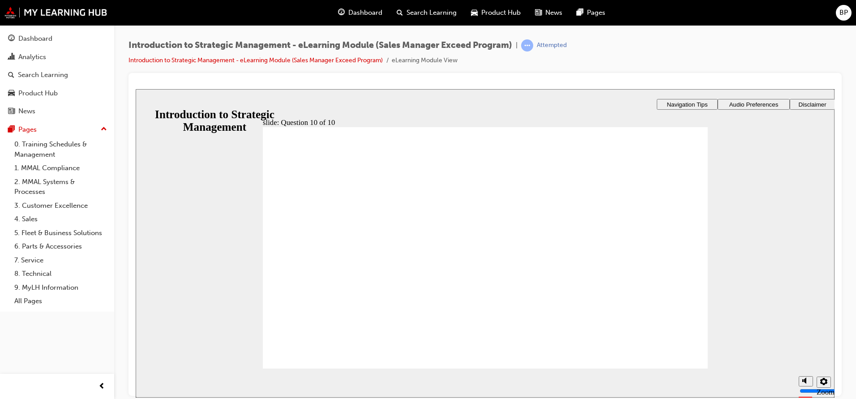
radio input "true"
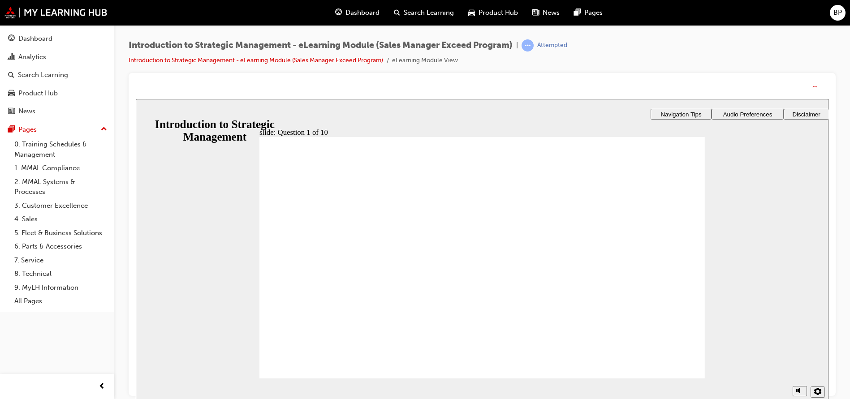
drag, startPoint x: 527, startPoint y: 324, endPoint x: 512, endPoint y: 323, distance: 14.8
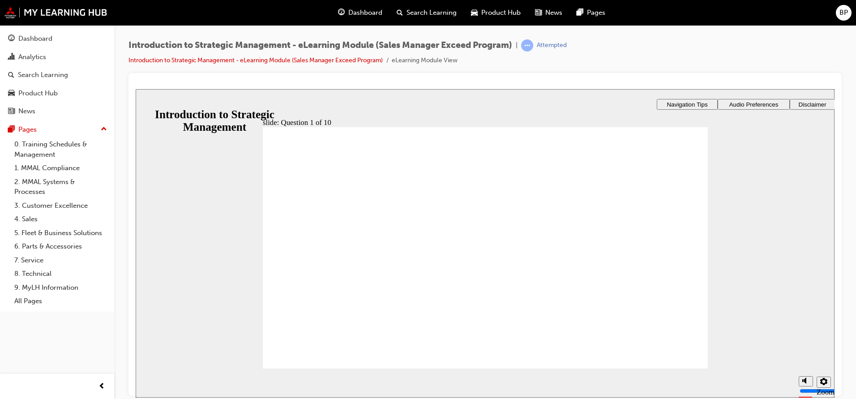
checkbox input "true"
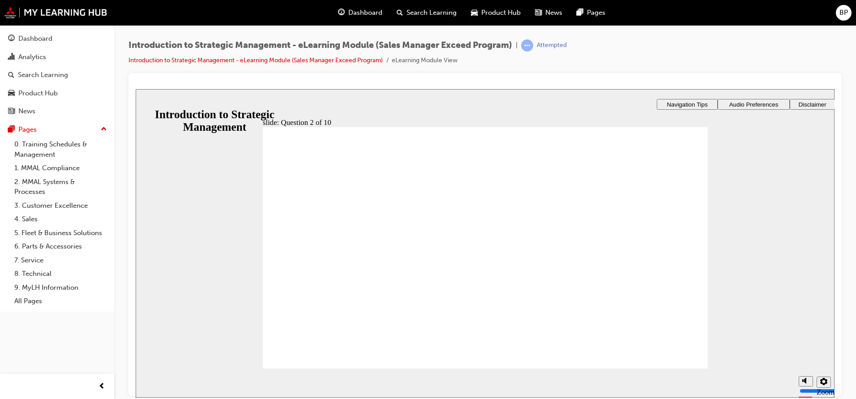
radio input "true"
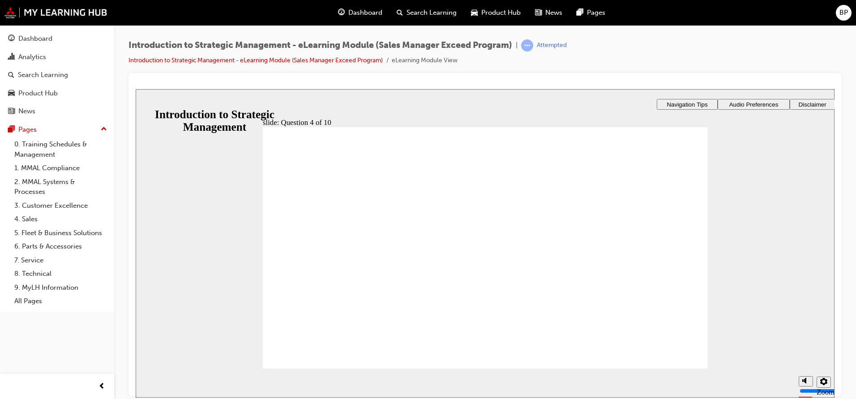
radio input "true"
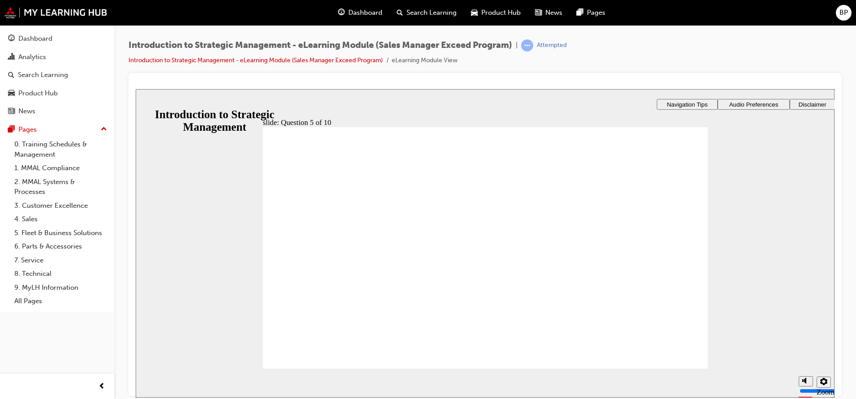
checkbox input "true"
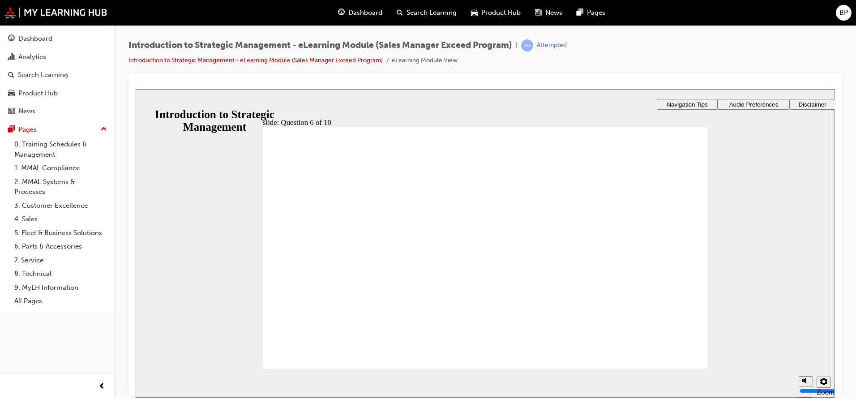
radio input "true"
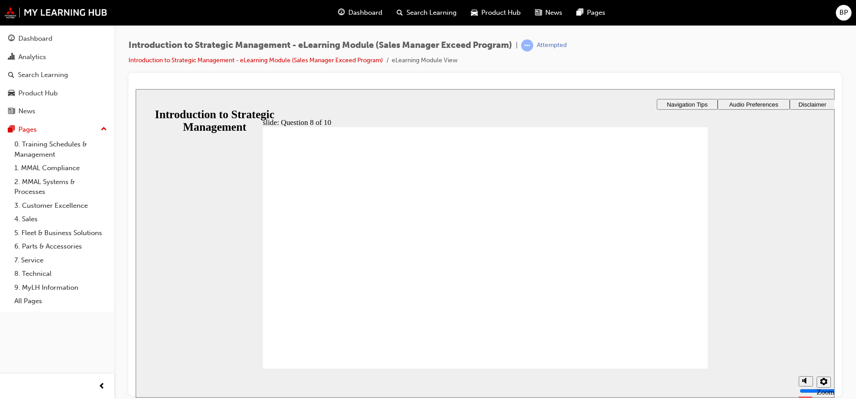
radio input "true"
checkbox input "true"
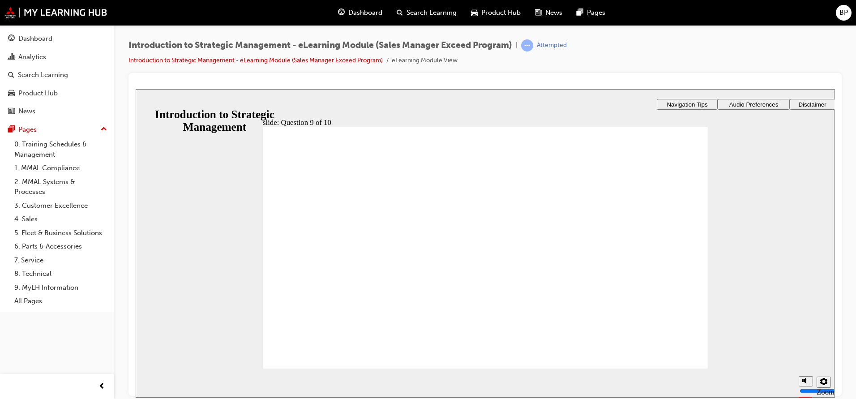
checkbox input "true"
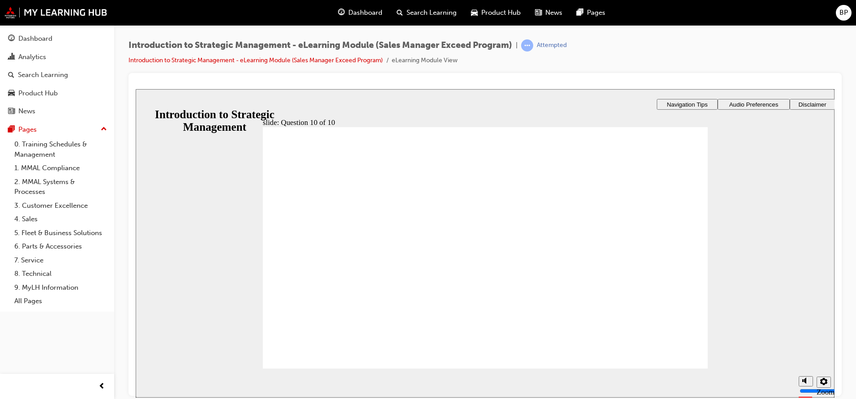
checkbox input "true"
click at [673, 368] on section "Playback Speed 2 1.75 1.5 1.25 Normal" at bounding box center [485, 382] width 699 height 29
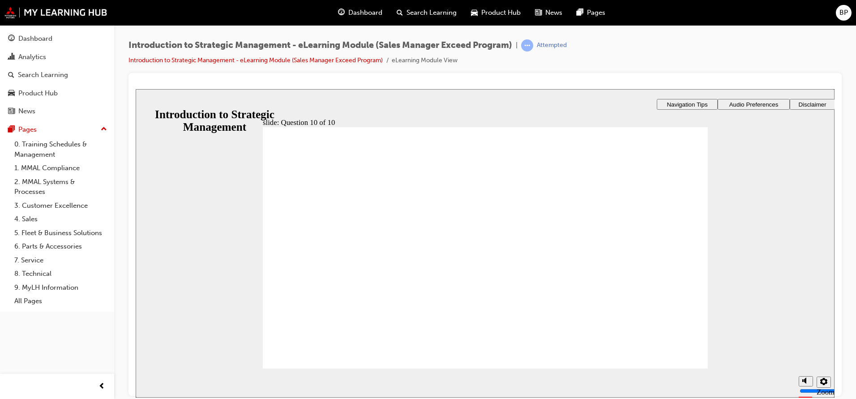
radio input "true"
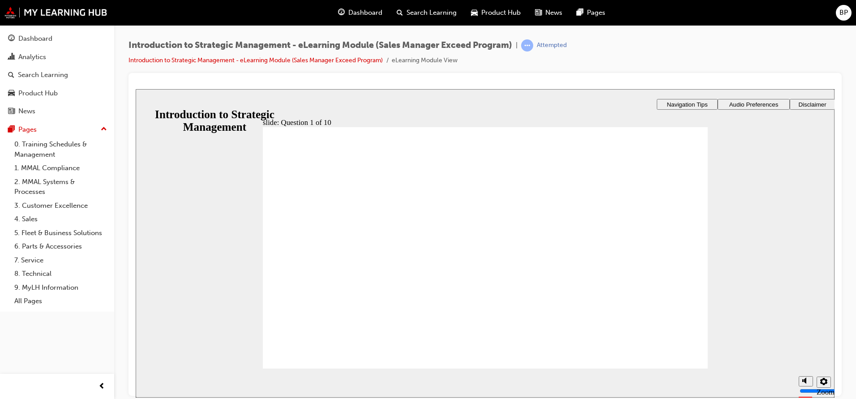
checkbox input "true"
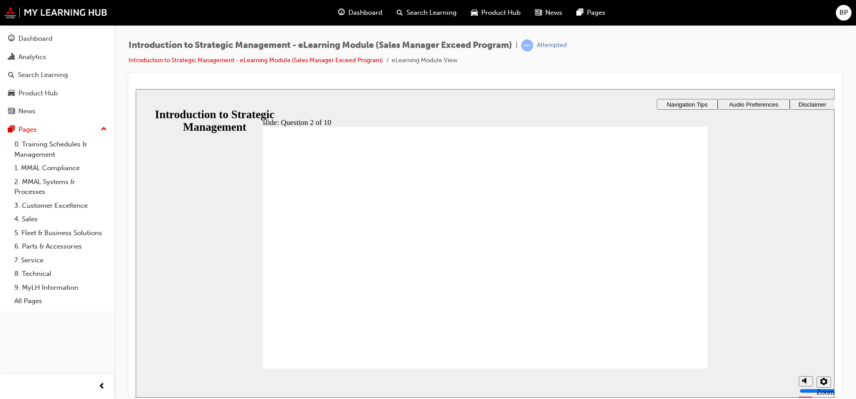
radio input "true"
drag, startPoint x: 506, startPoint y: 316, endPoint x: 493, endPoint y: 329, distance: 18.1
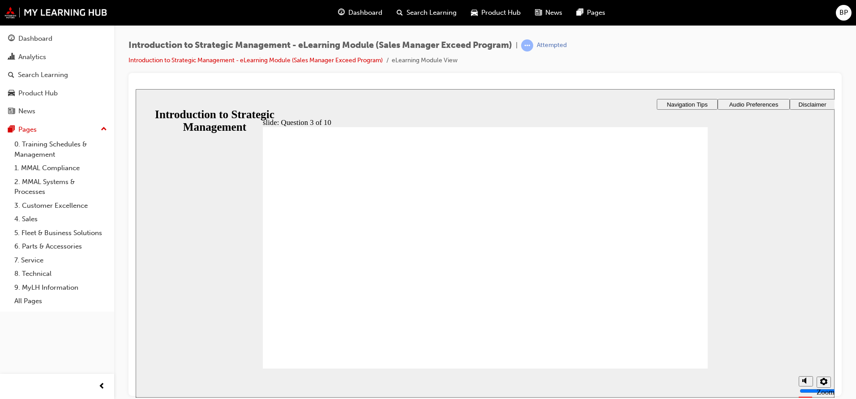
radio input "true"
